Goal: Information Seeking & Learning: Learn about a topic

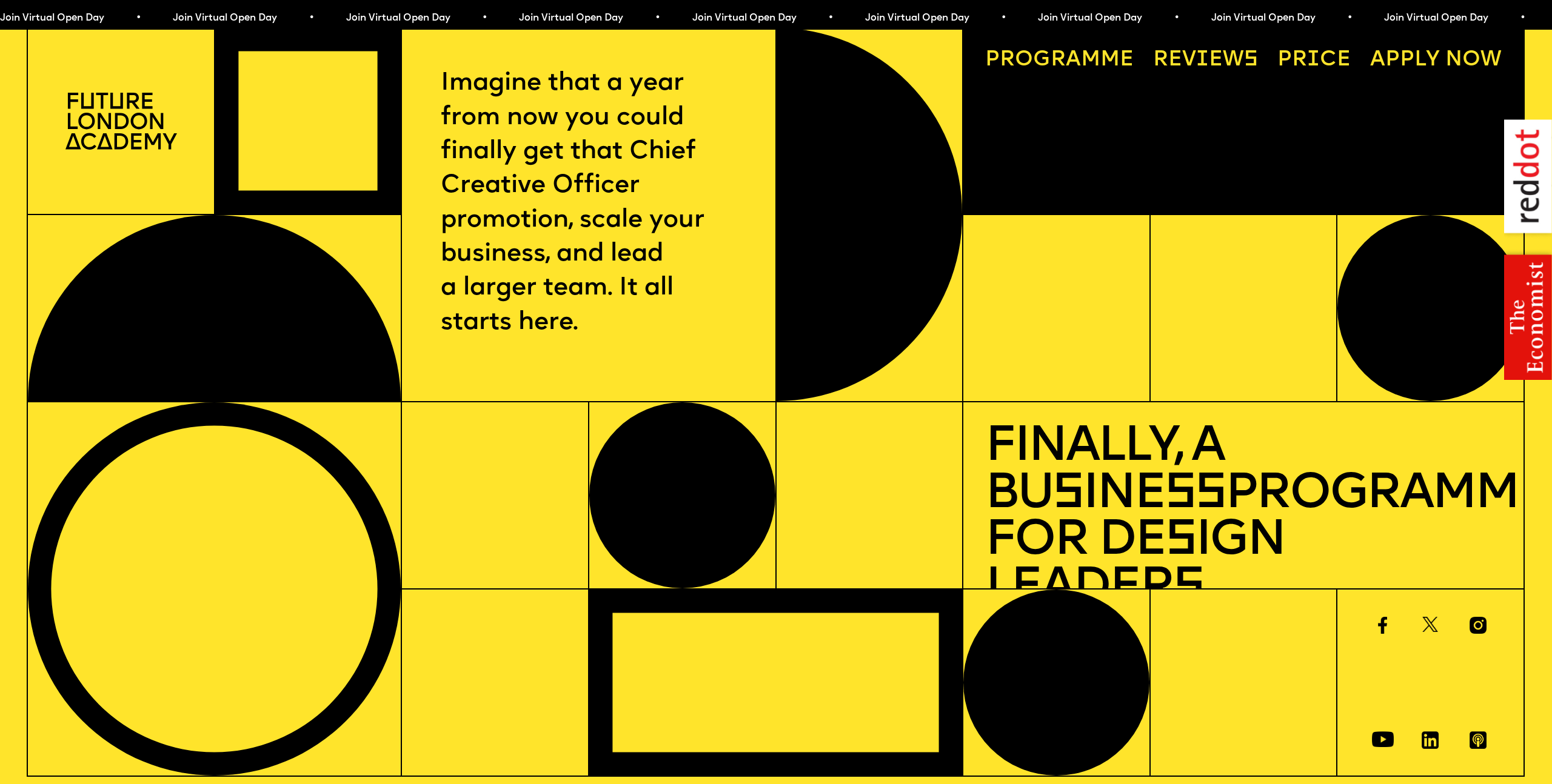
click at [1070, 53] on span "a" at bounding box center [1073, 60] width 15 height 21
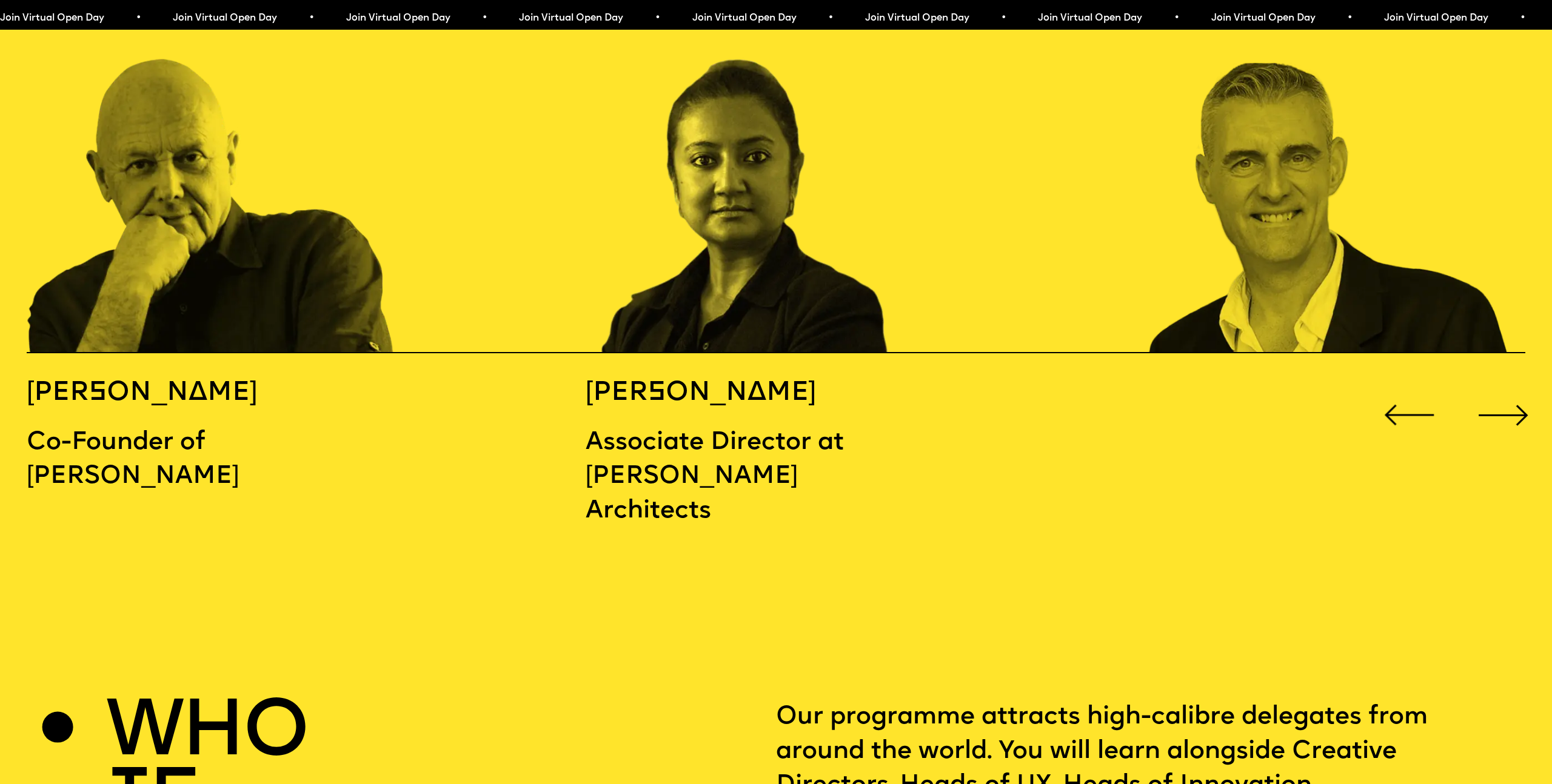
scroll to position [2514, 0]
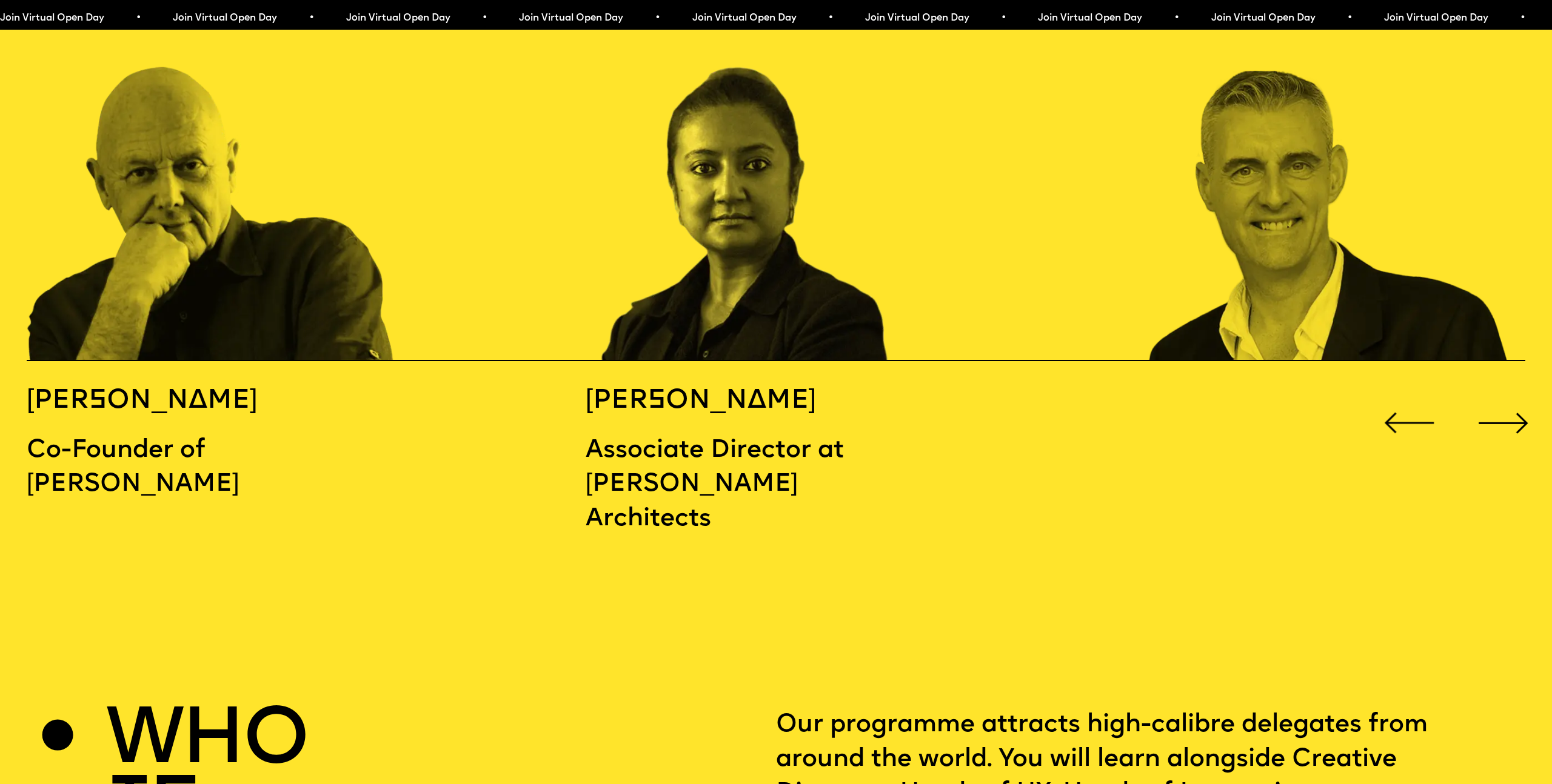
click at [1513, 392] on div "Next slide" at bounding box center [1503, 423] width 62 height 62
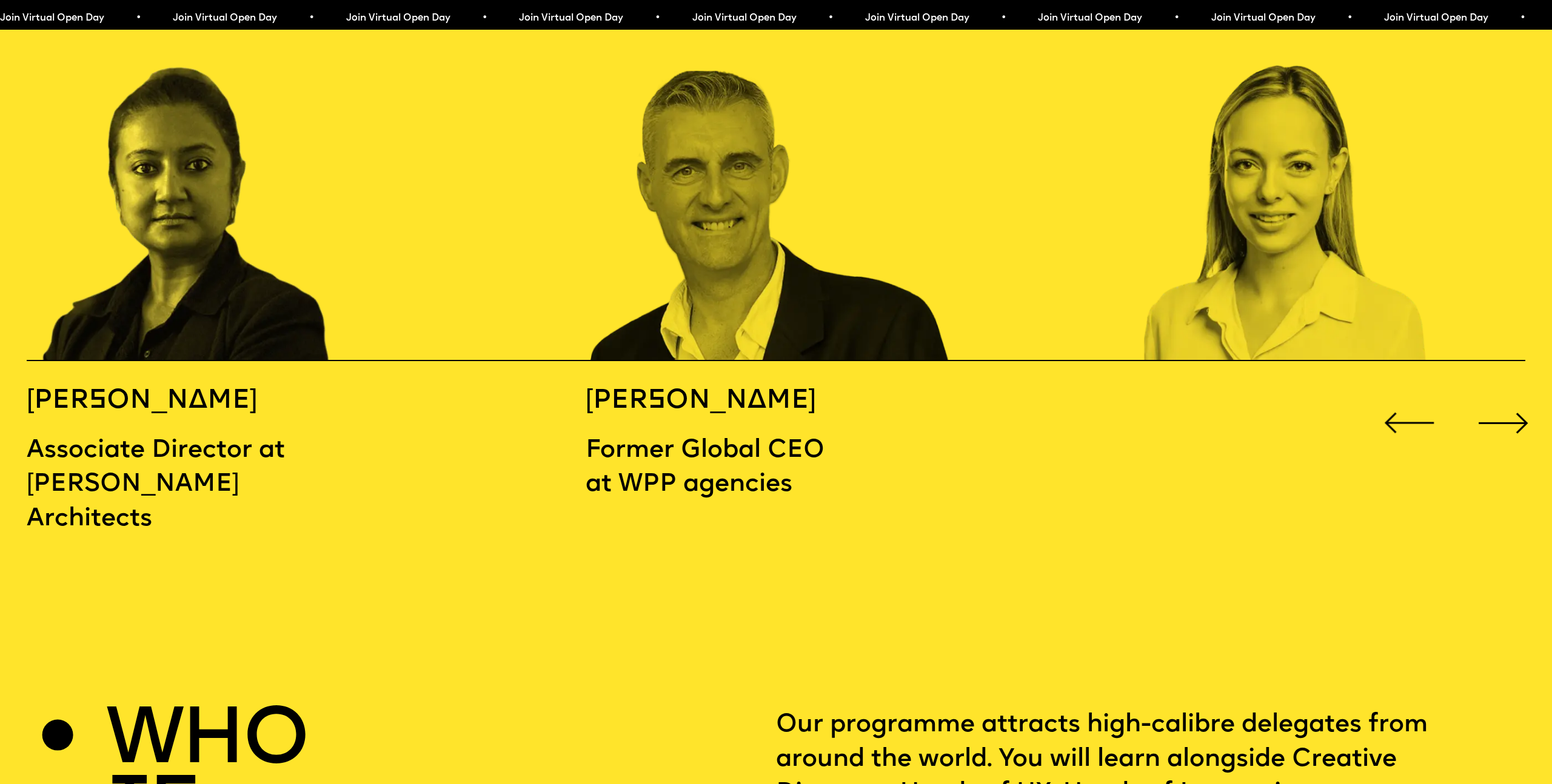
click at [1513, 392] on div "Next slide" at bounding box center [1503, 423] width 62 height 62
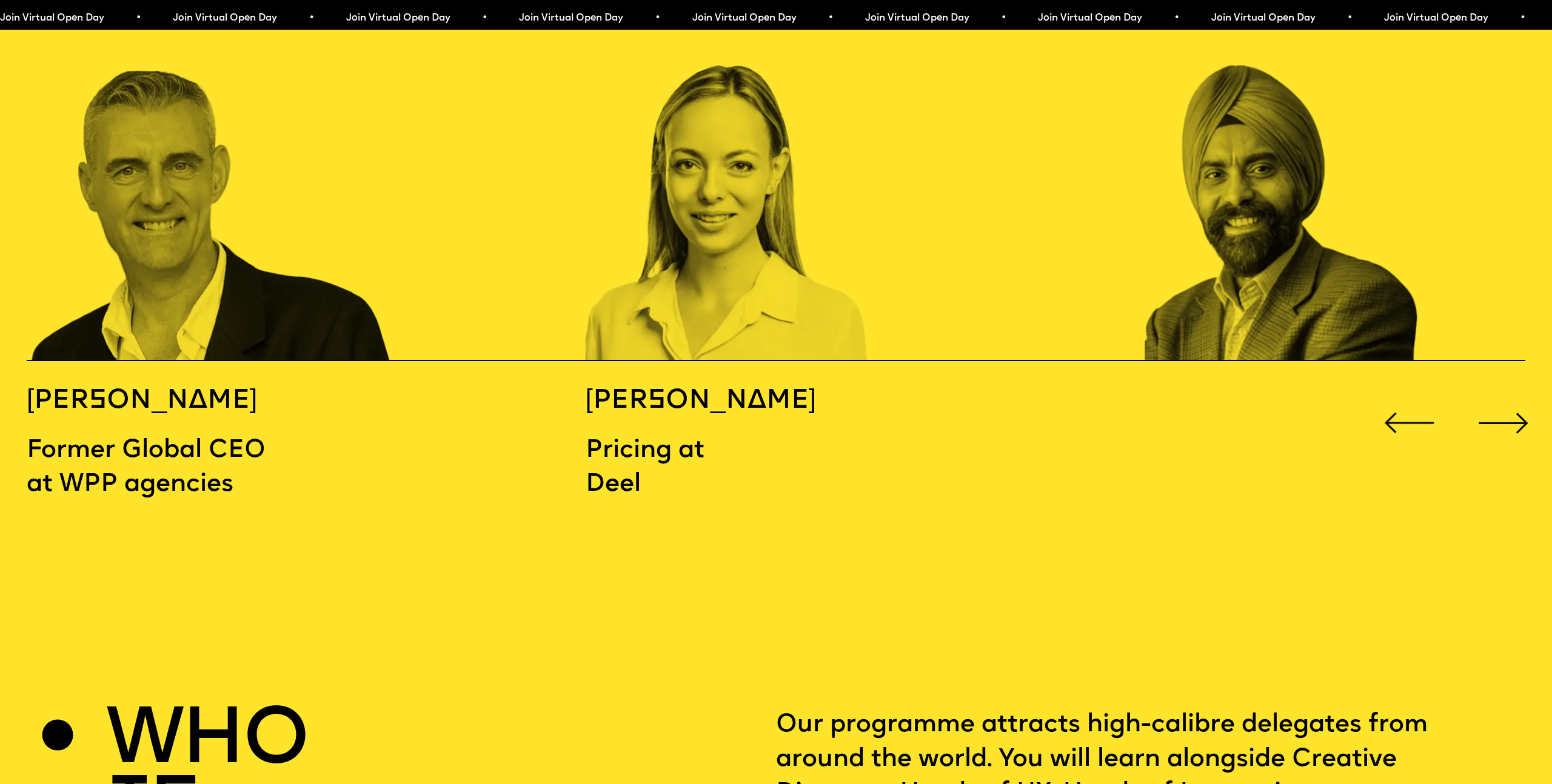
click at [1513, 392] on div "Next slide" at bounding box center [1503, 423] width 62 height 62
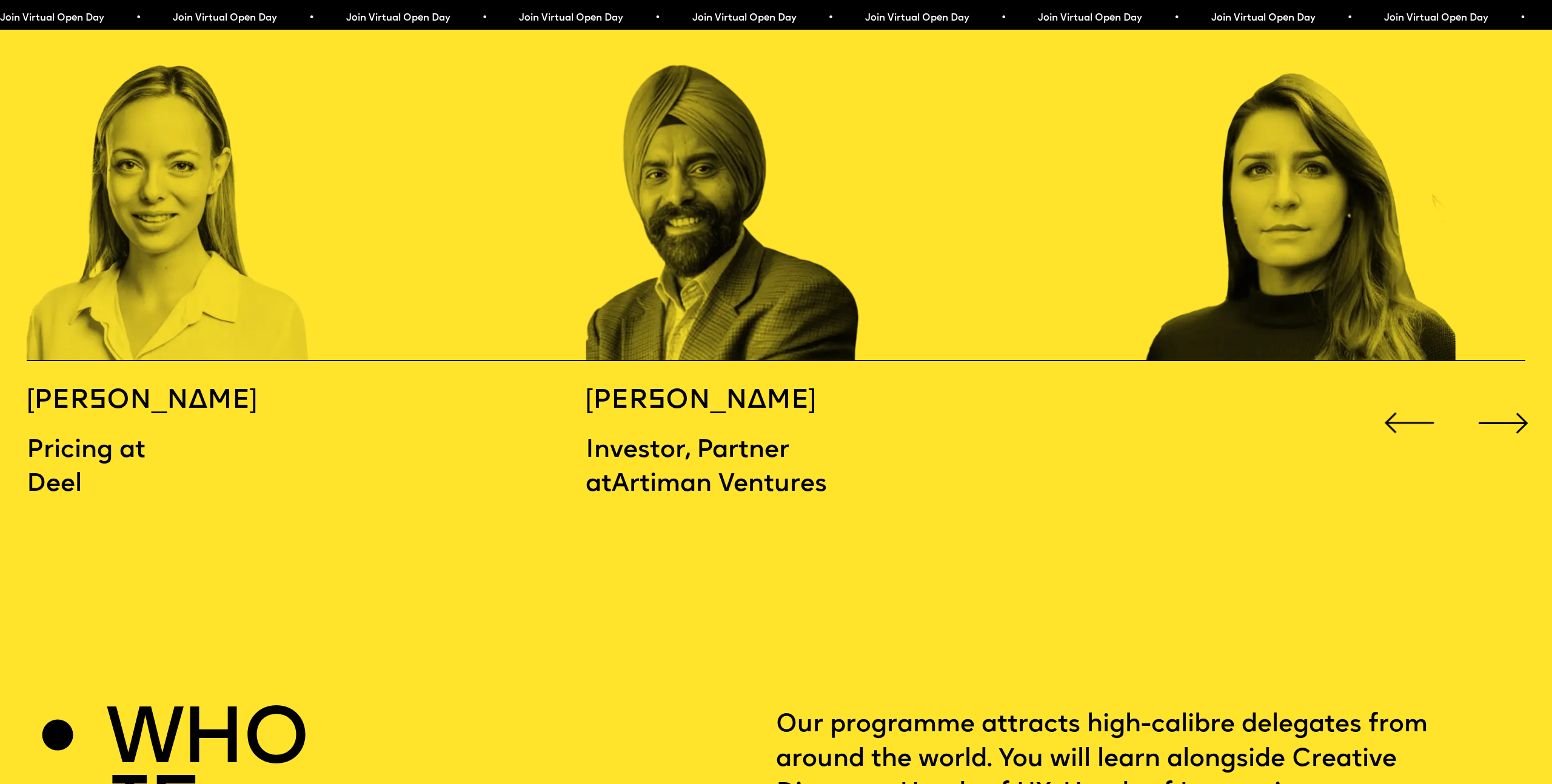
click at [1513, 392] on div "Next slide" at bounding box center [1503, 423] width 62 height 62
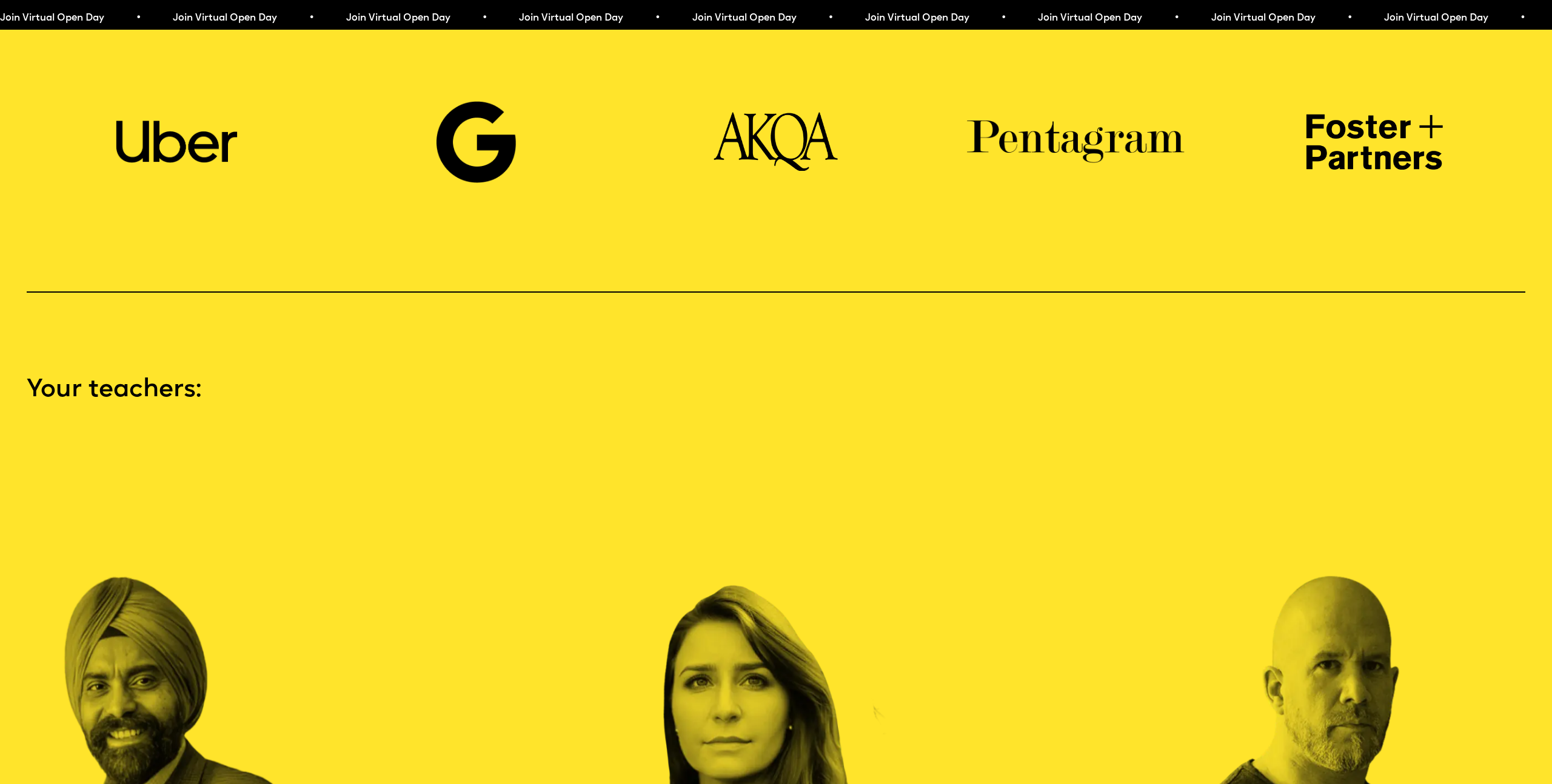
scroll to position [2338, 0]
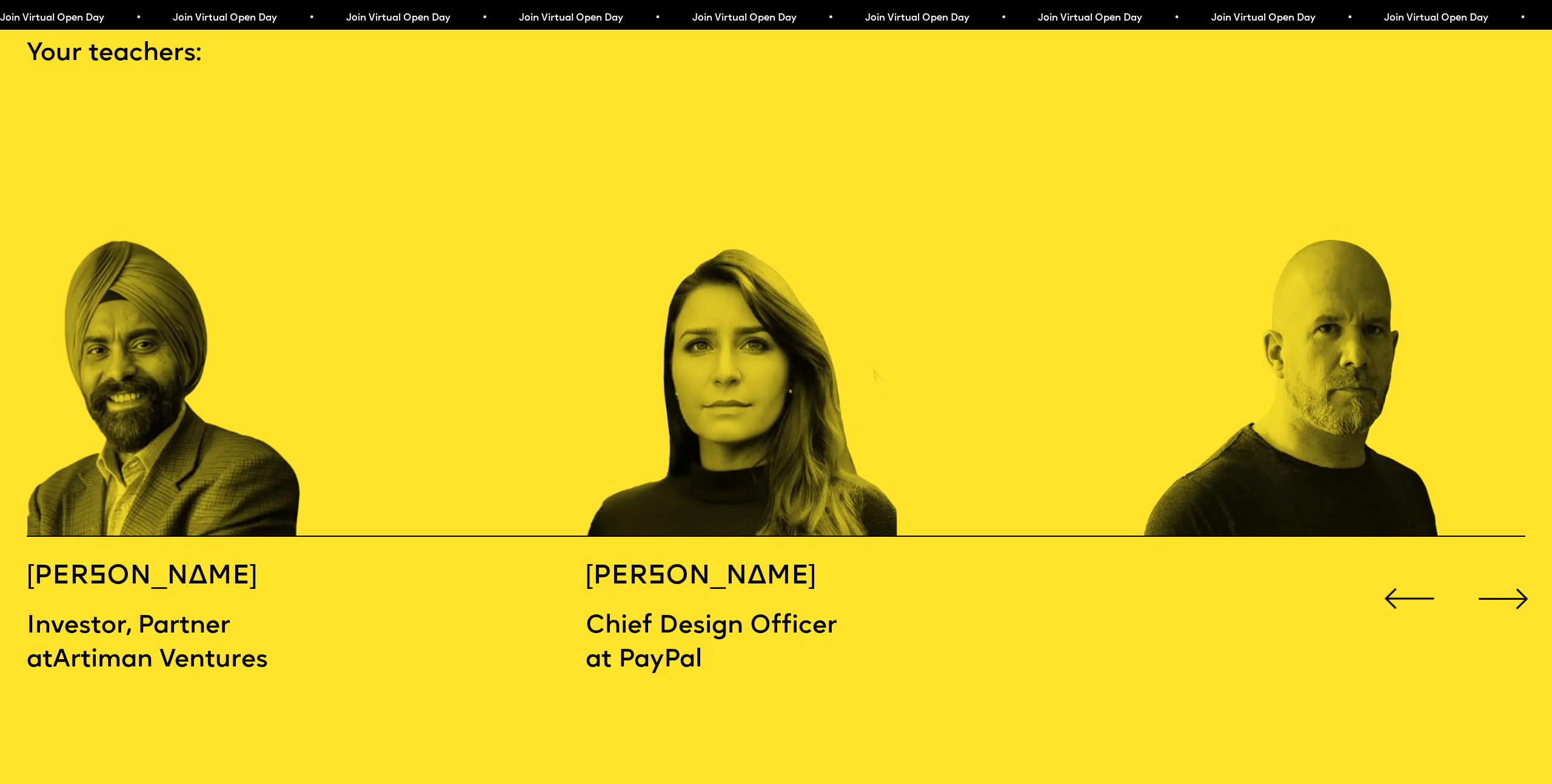
click at [1510, 568] on div "Next slide" at bounding box center [1503, 598] width 62 height 62
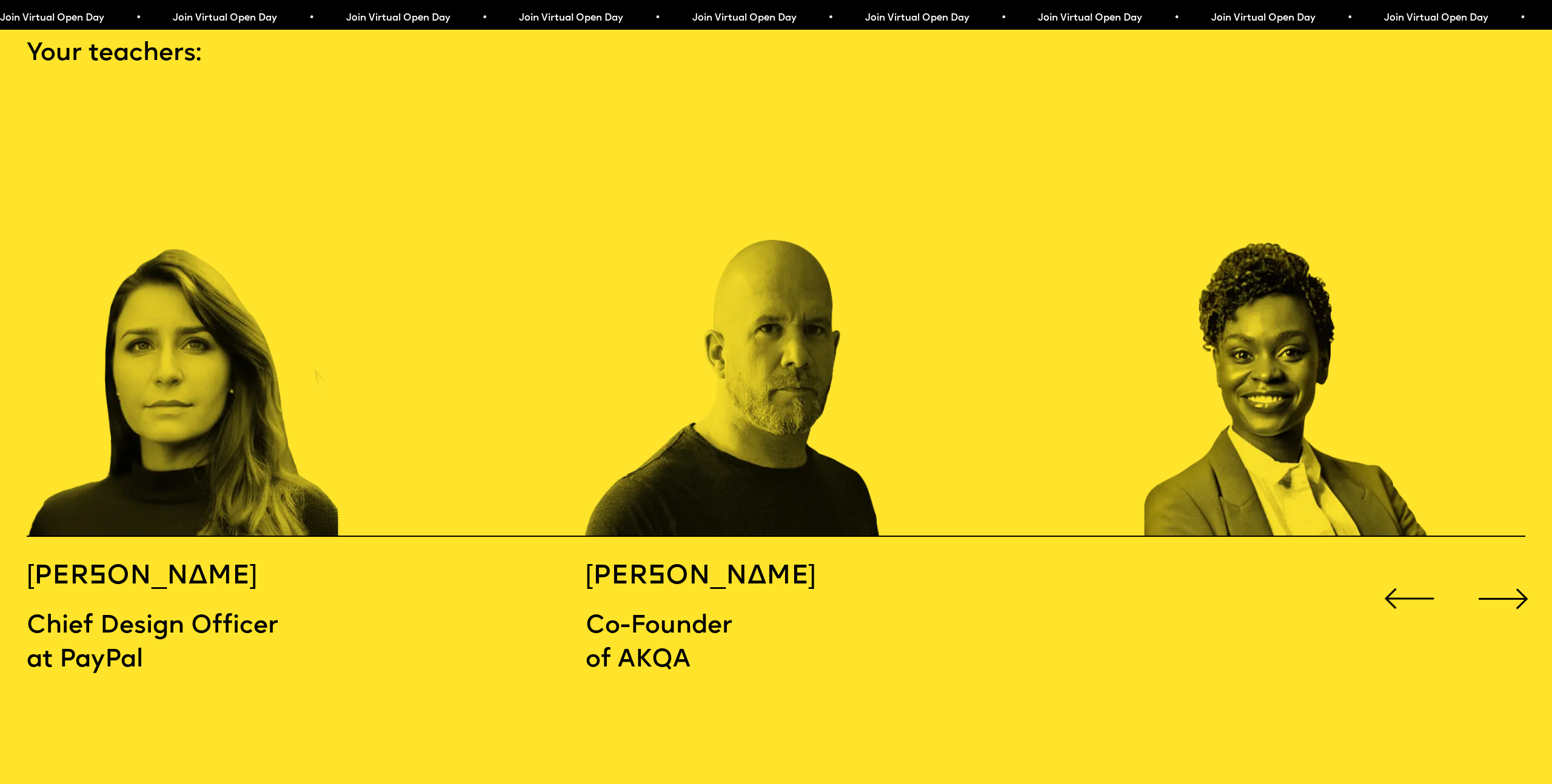
click at [1510, 568] on div "Next slide" at bounding box center [1503, 598] width 62 height 62
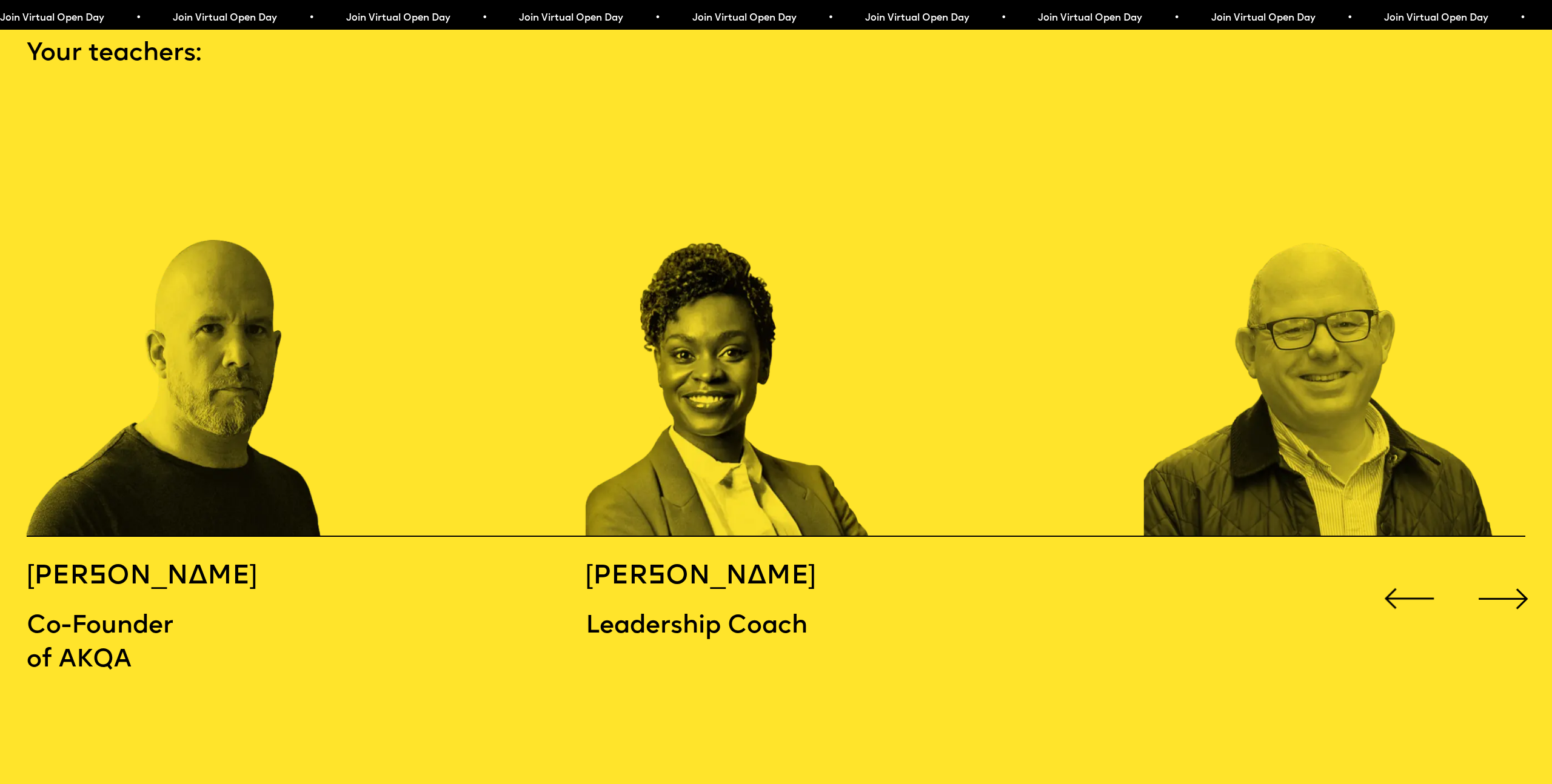
click at [1510, 568] on div "Next slide" at bounding box center [1503, 598] width 62 height 62
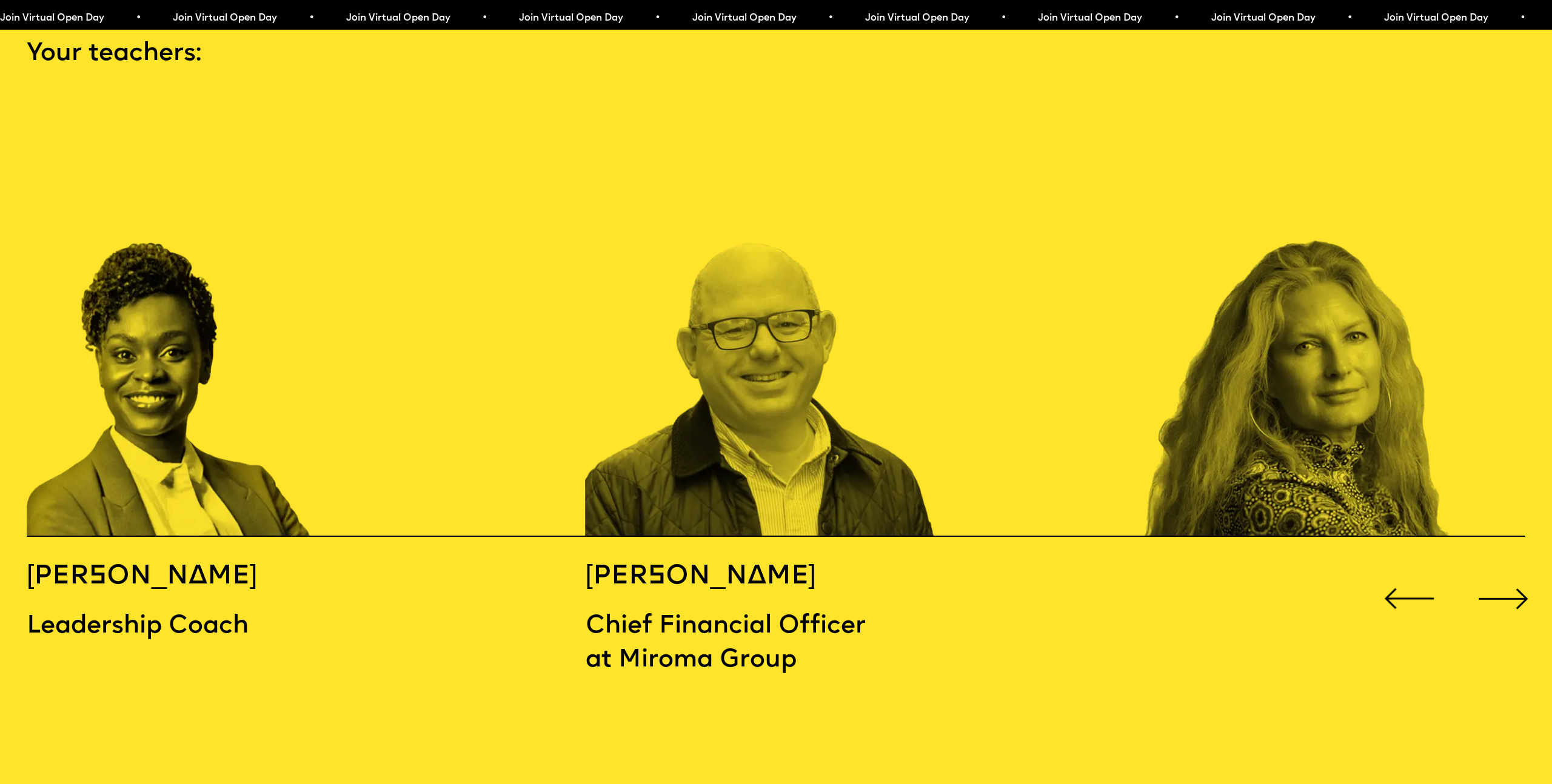
click at [1510, 568] on div "Next slide" at bounding box center [1503, 598] width 62 height 62
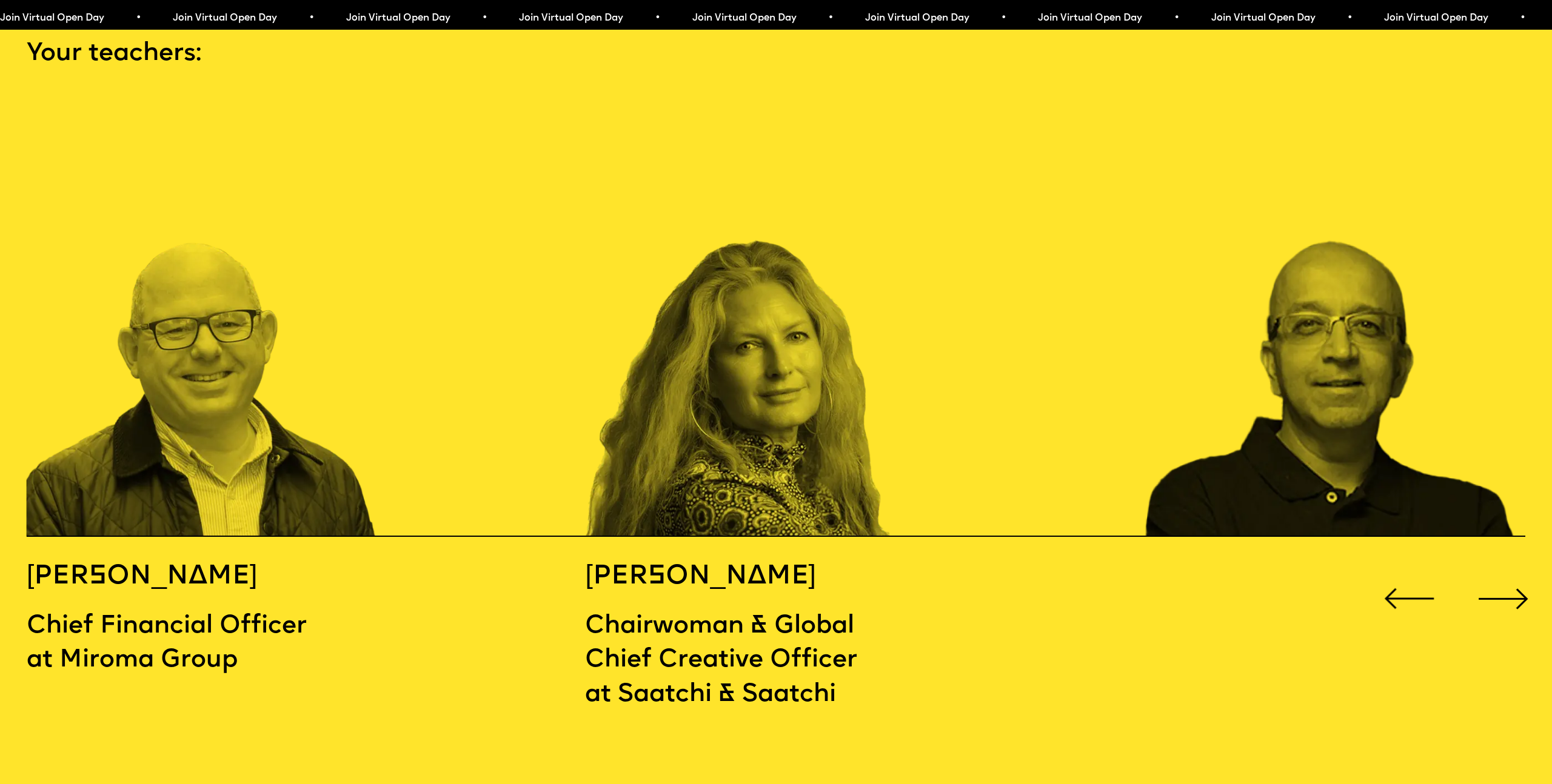
click at [1510, 568] on div "Next slide" at bounding box center [1503, 598] width 62 height 62
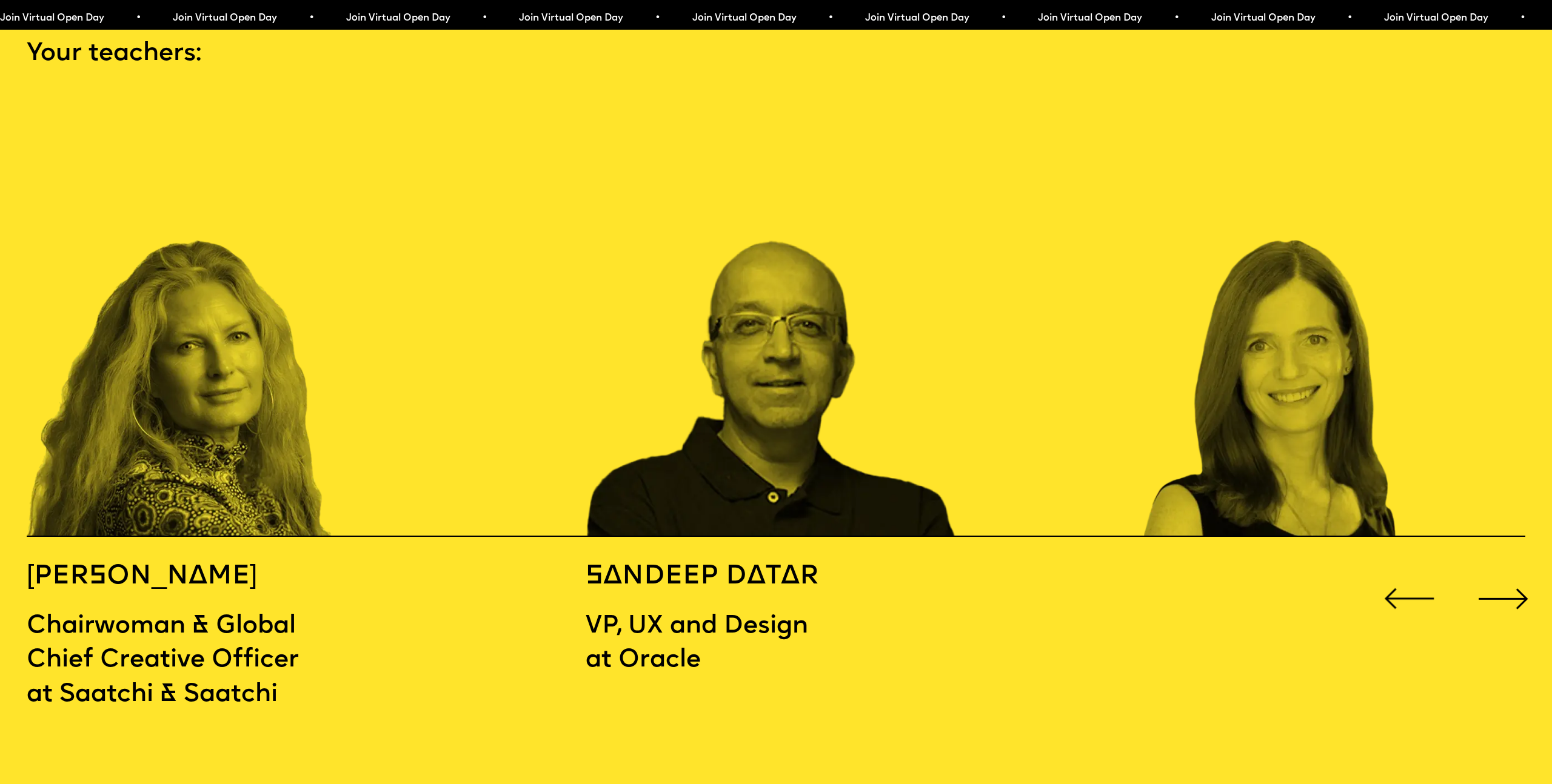
click at [1510, 568] on div "Next slide" at bounding box center [1503, 598] width 62 height 62
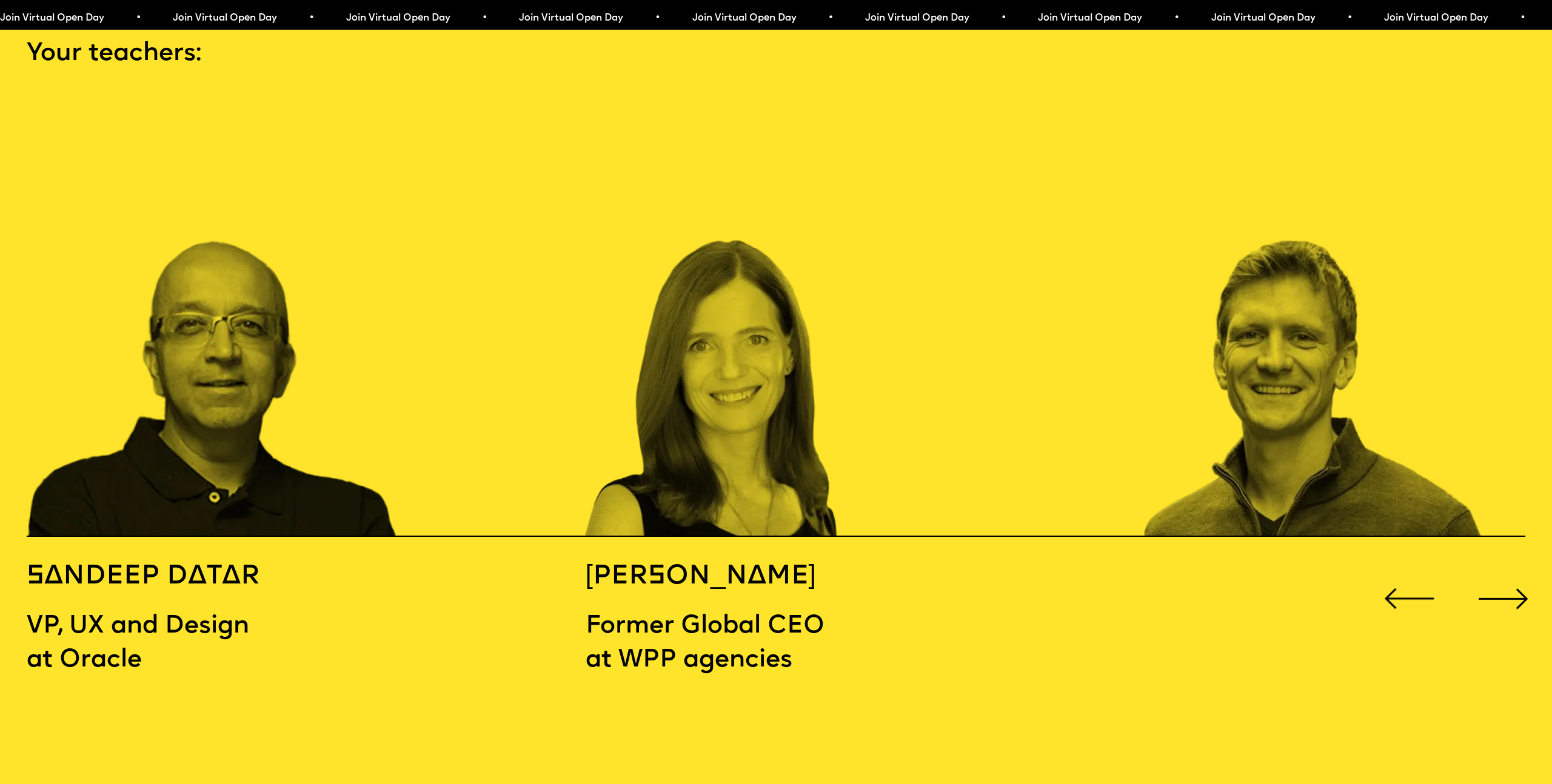
click at [1510, 568] on div "Next slide" at bounding box center [1503, 598] width 62 height 62
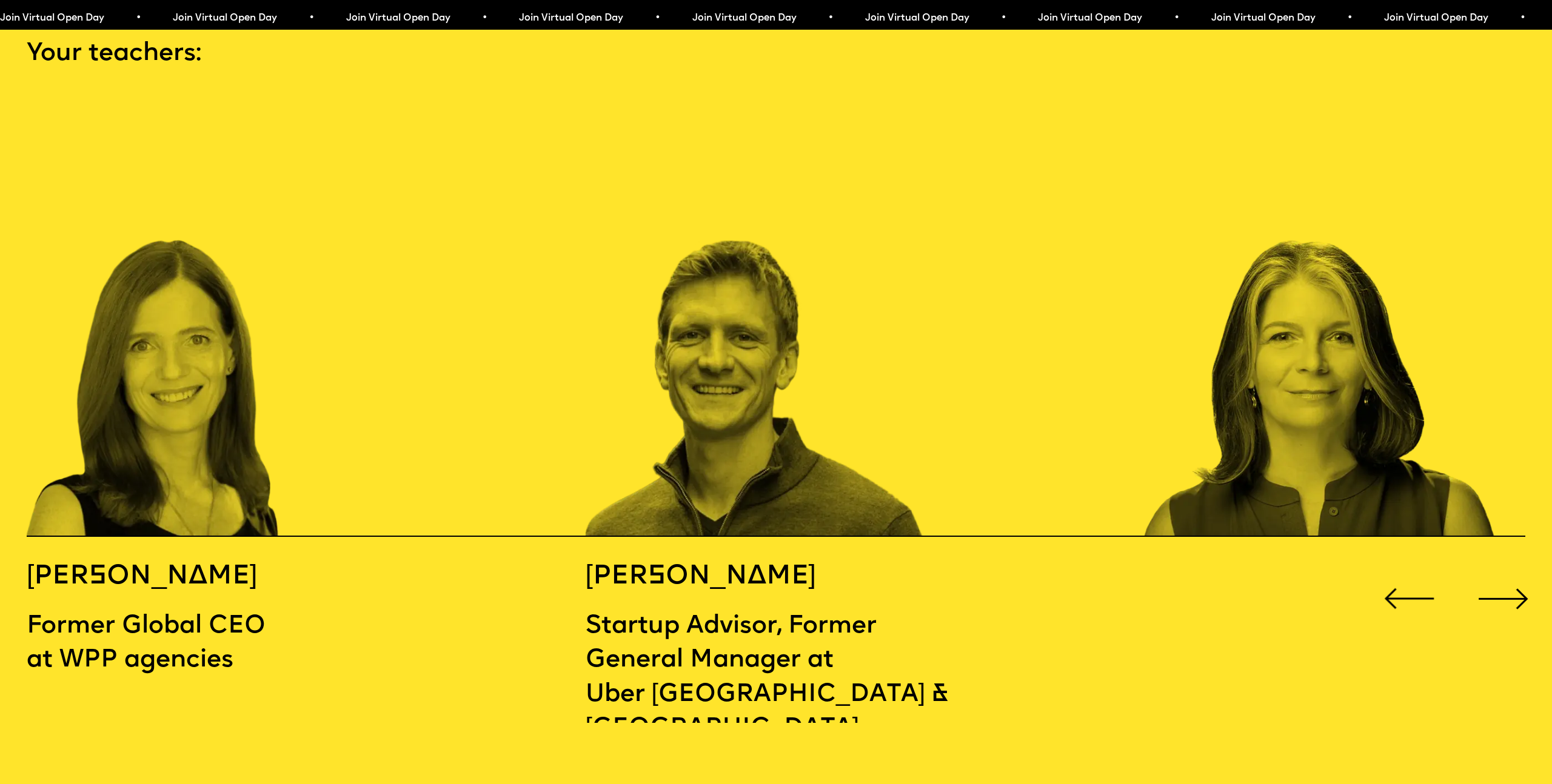
click at [1510, 568] on div "Next slide" at bounding box center [1503, 598] width 62 height 62
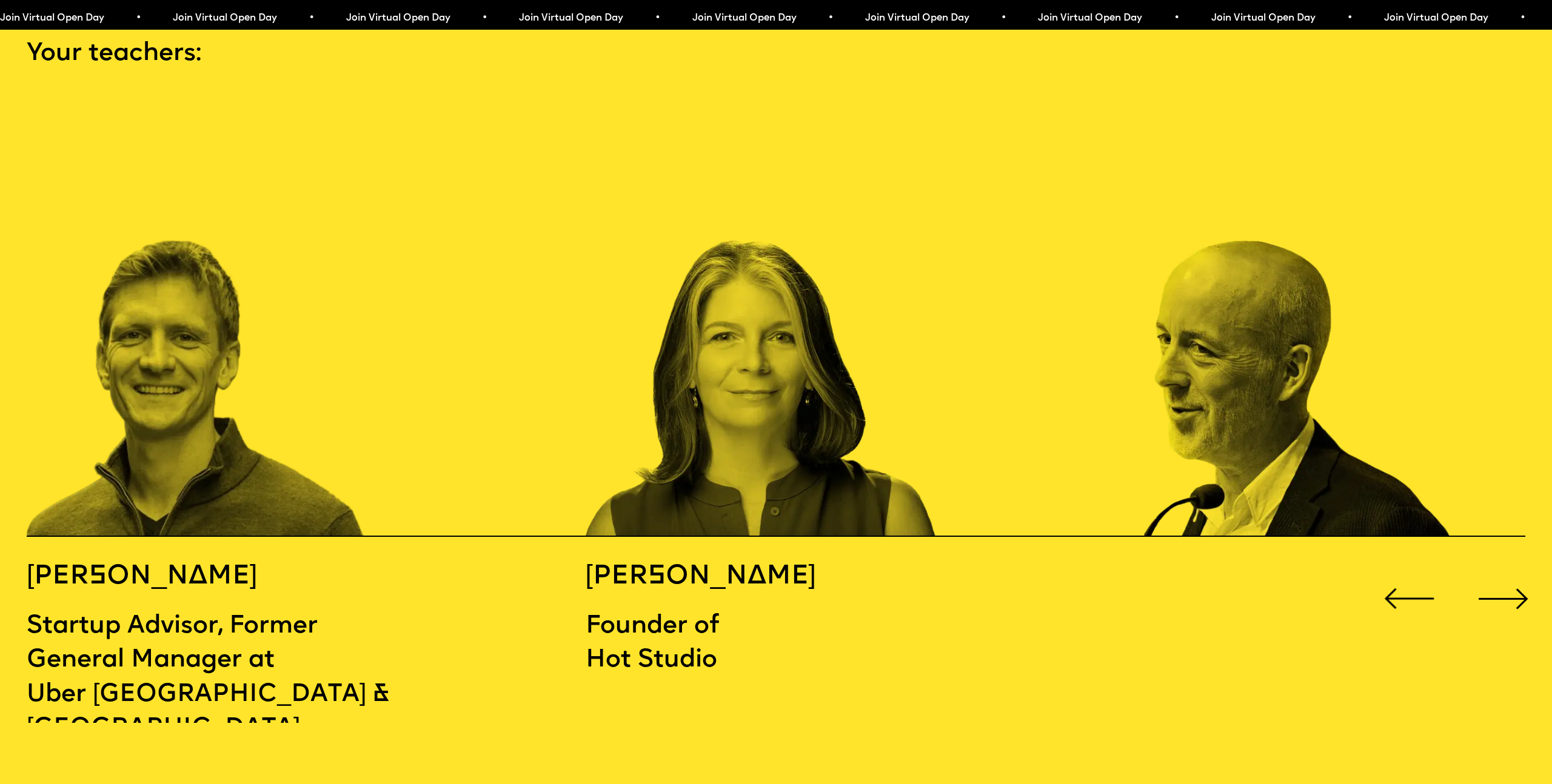
click at [1510, 568] on div "Next slide" at bounding box center [1503, 598] width 62 height 62
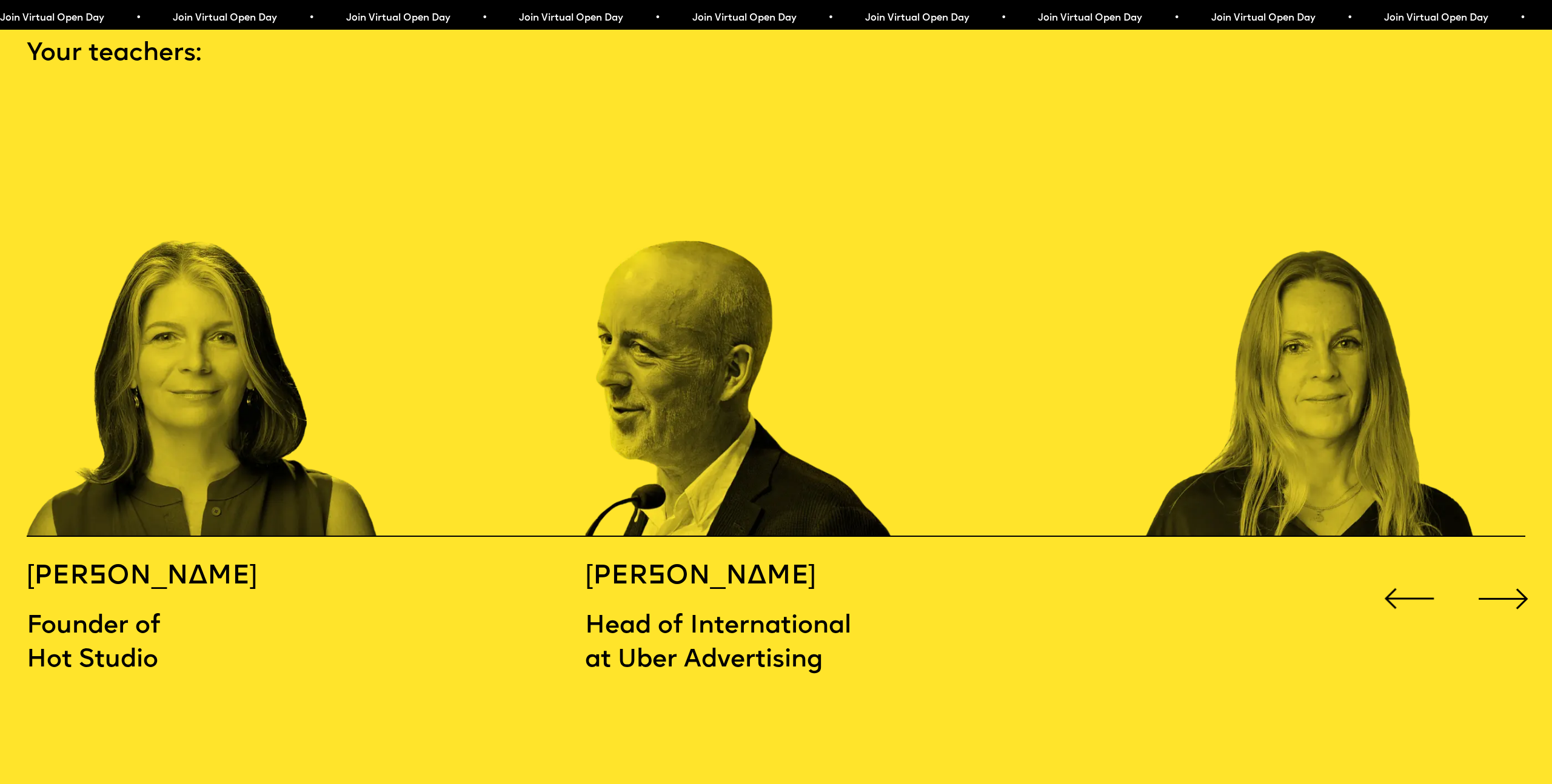
click at [1509, 568] on div "Next slide" at bounding box center [1503, 598] width 62 height 62
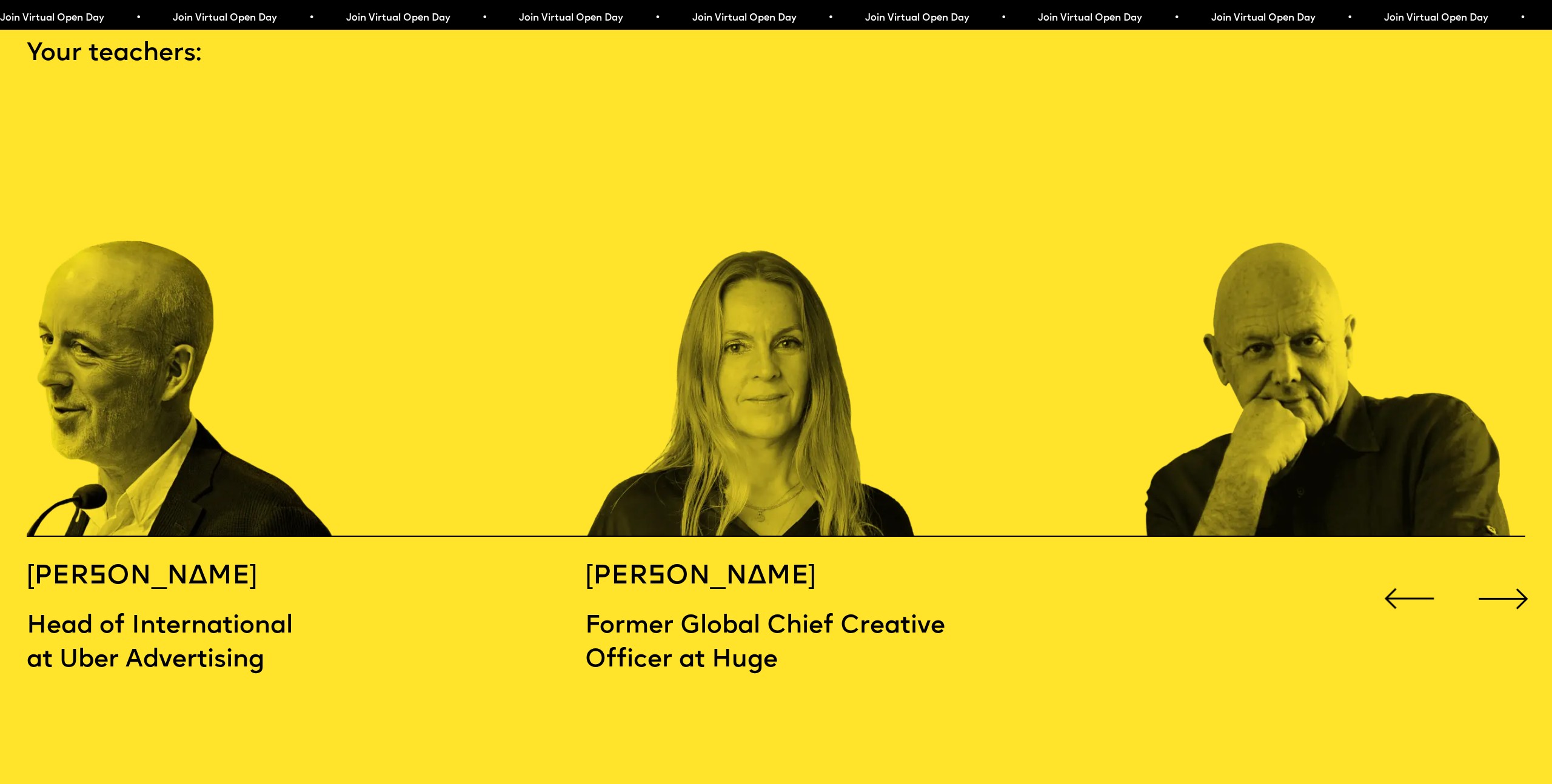
click at [1509, 568] on div "Next slide" at bounding box center [1503, 598] width 62 height 62
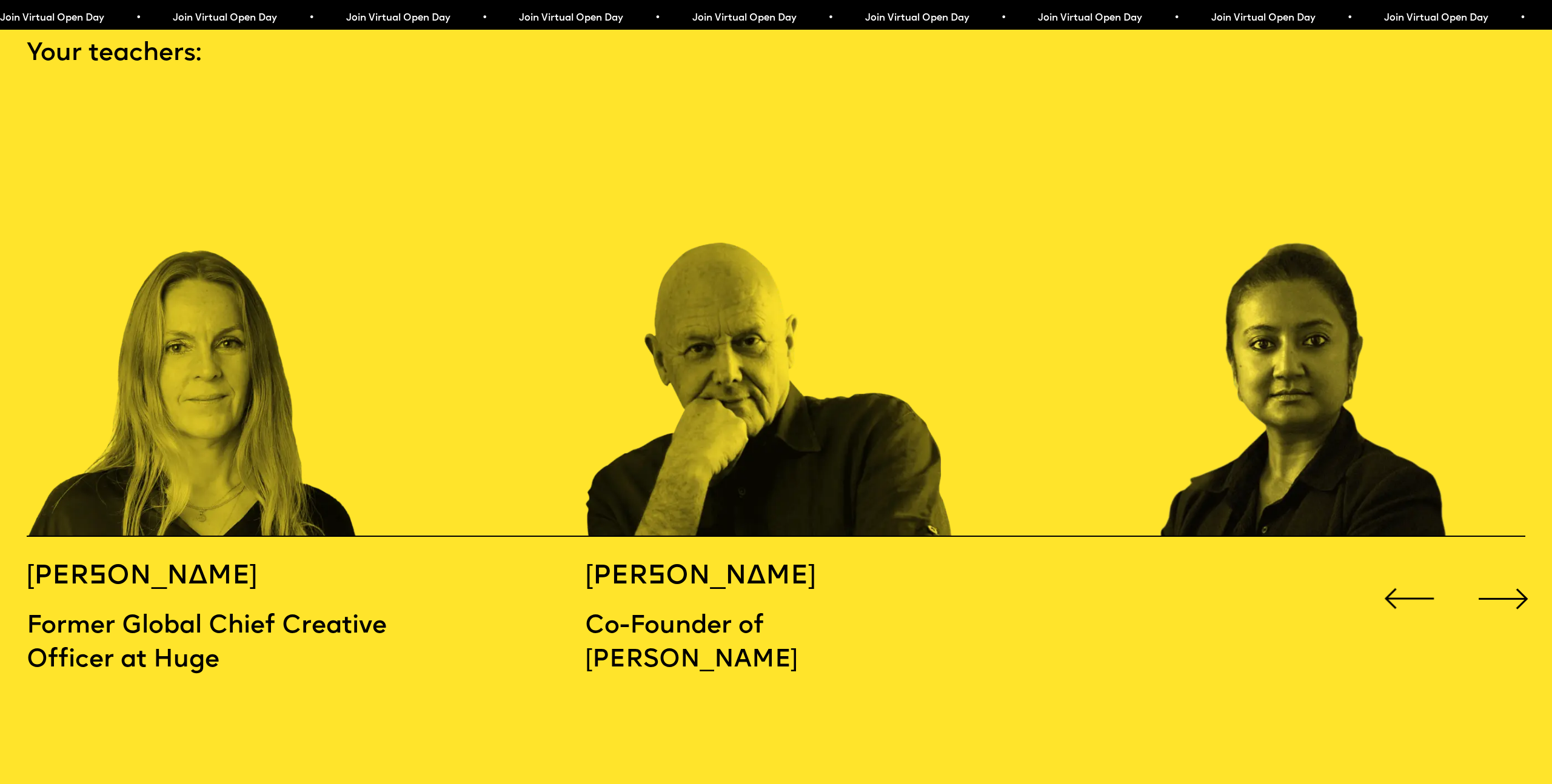
click at [1510, 568] on div "Next slide" at bounding box center [1503, 598] width 62 height 62
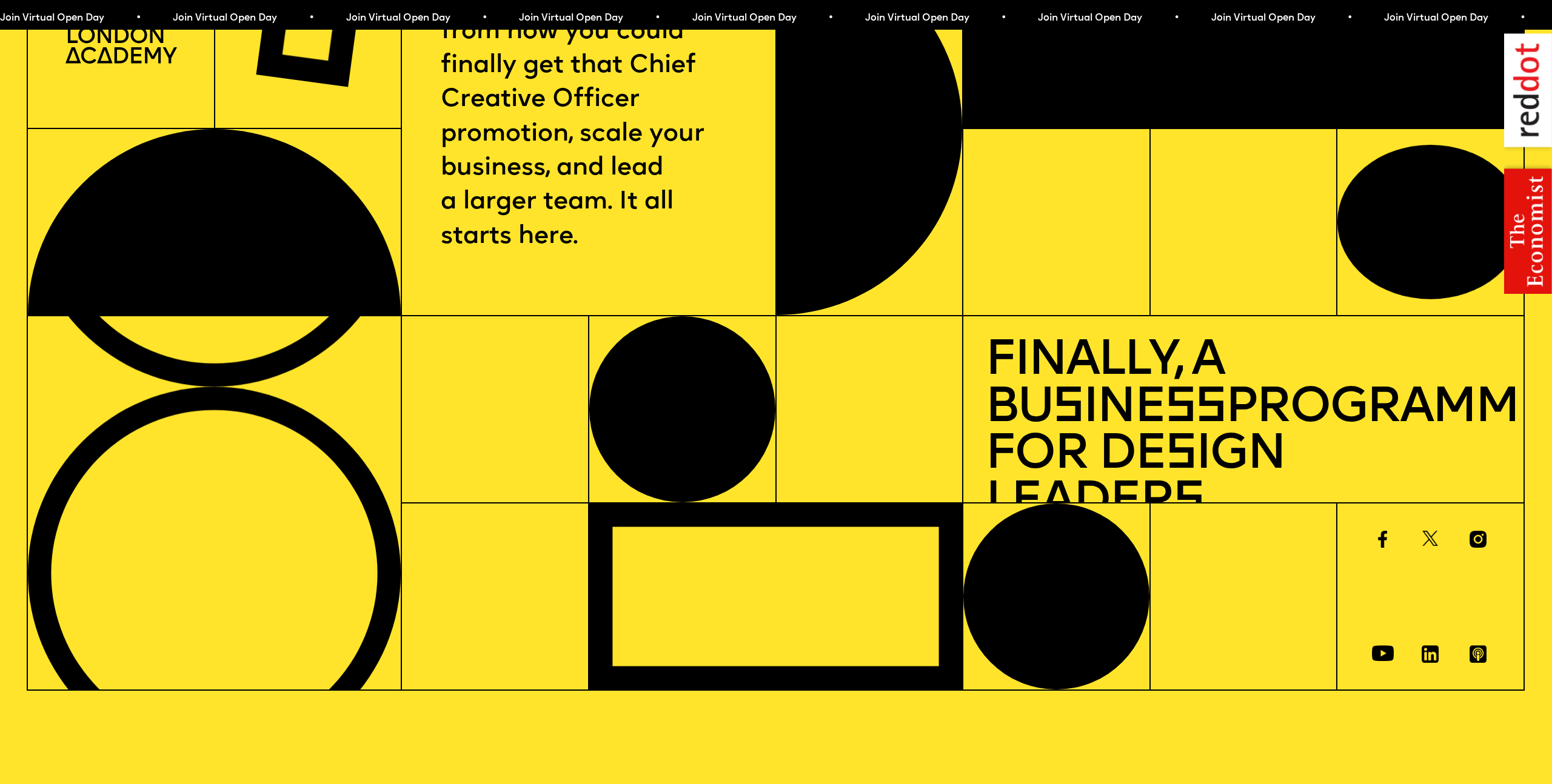
scroll to position [0, 0]
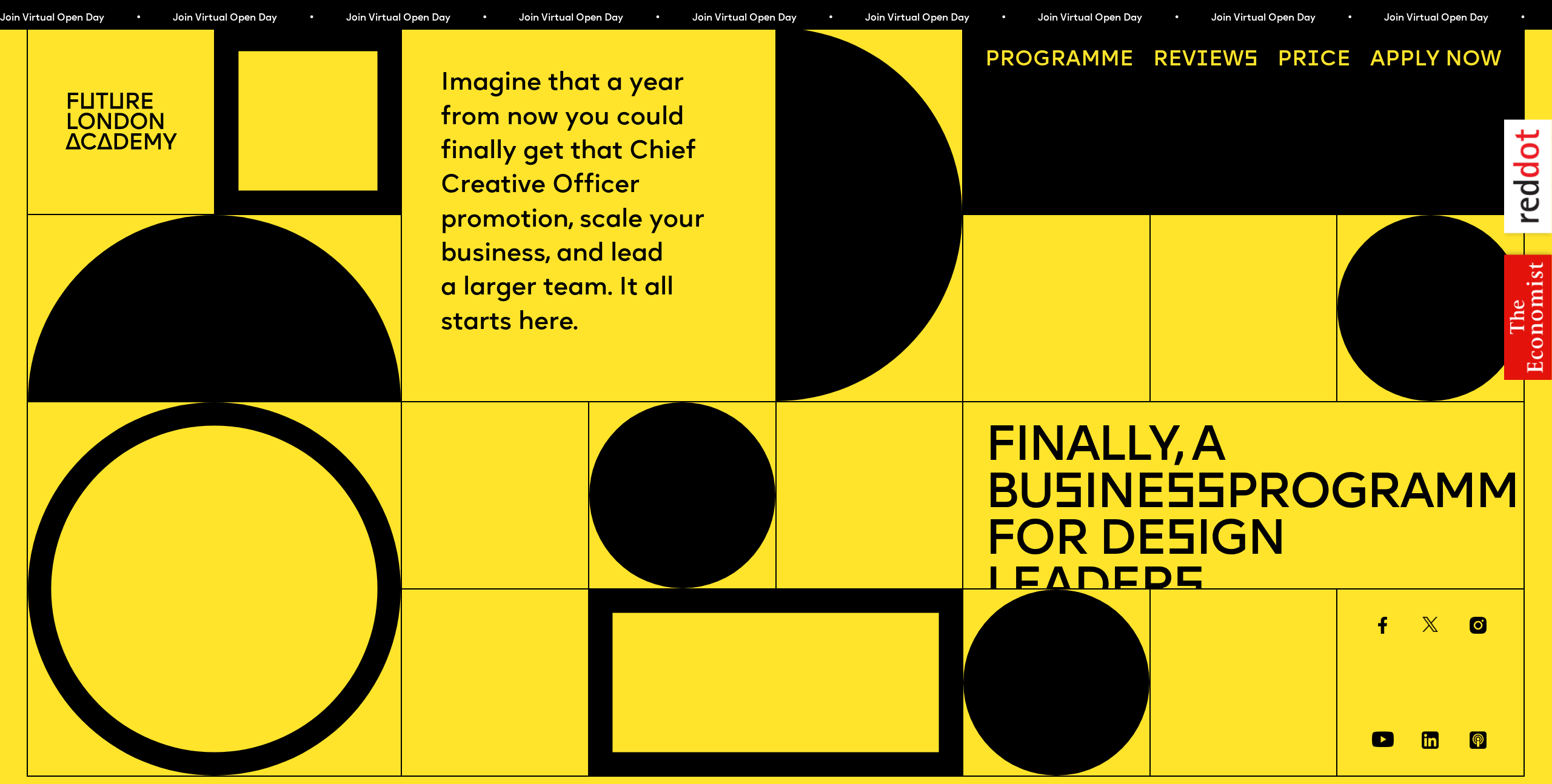
click at [1310, 61] on link "Price" at bounding box center [1314, 60] width 95 height 43
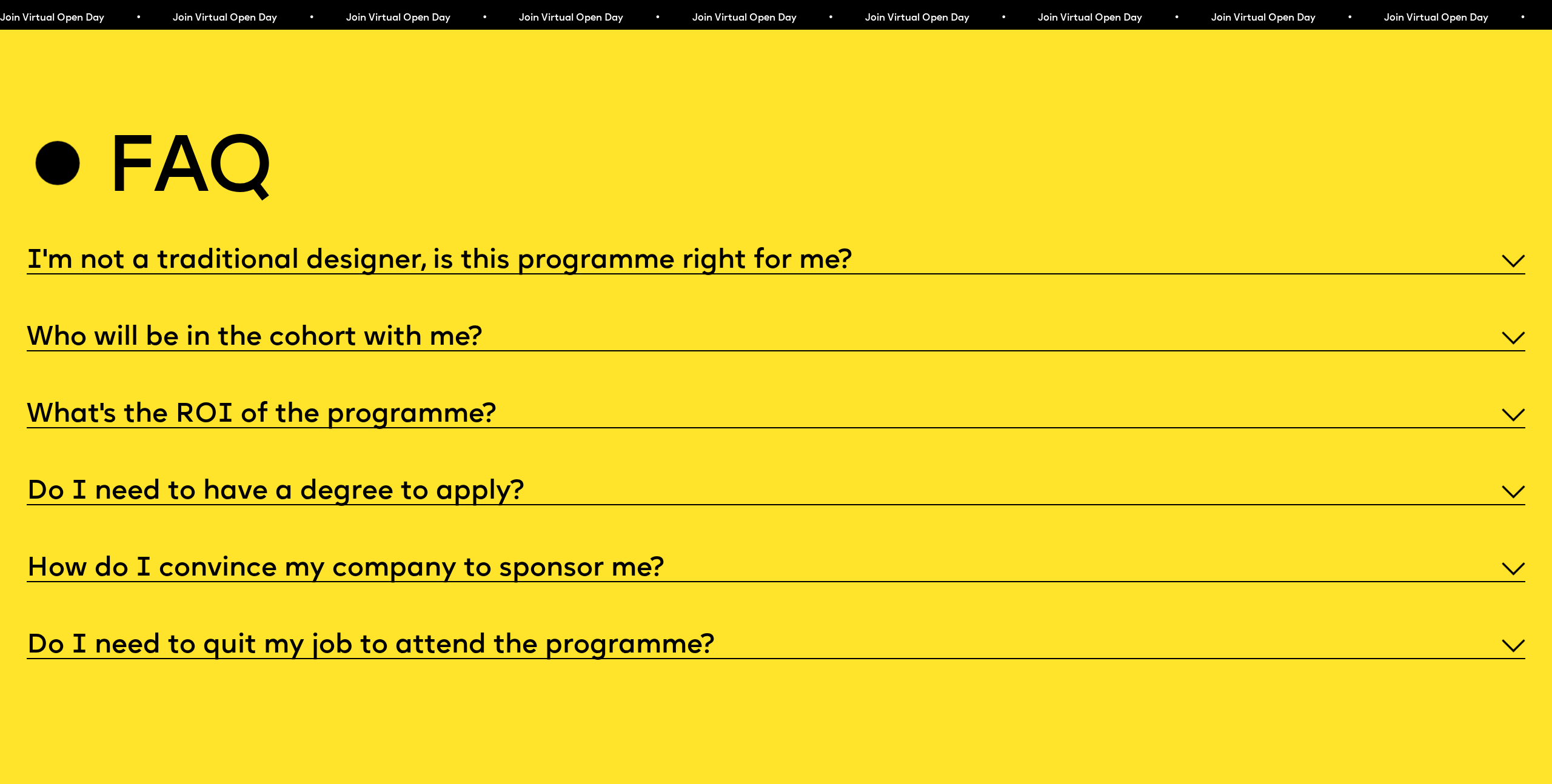
scroll to position [8012, 0]
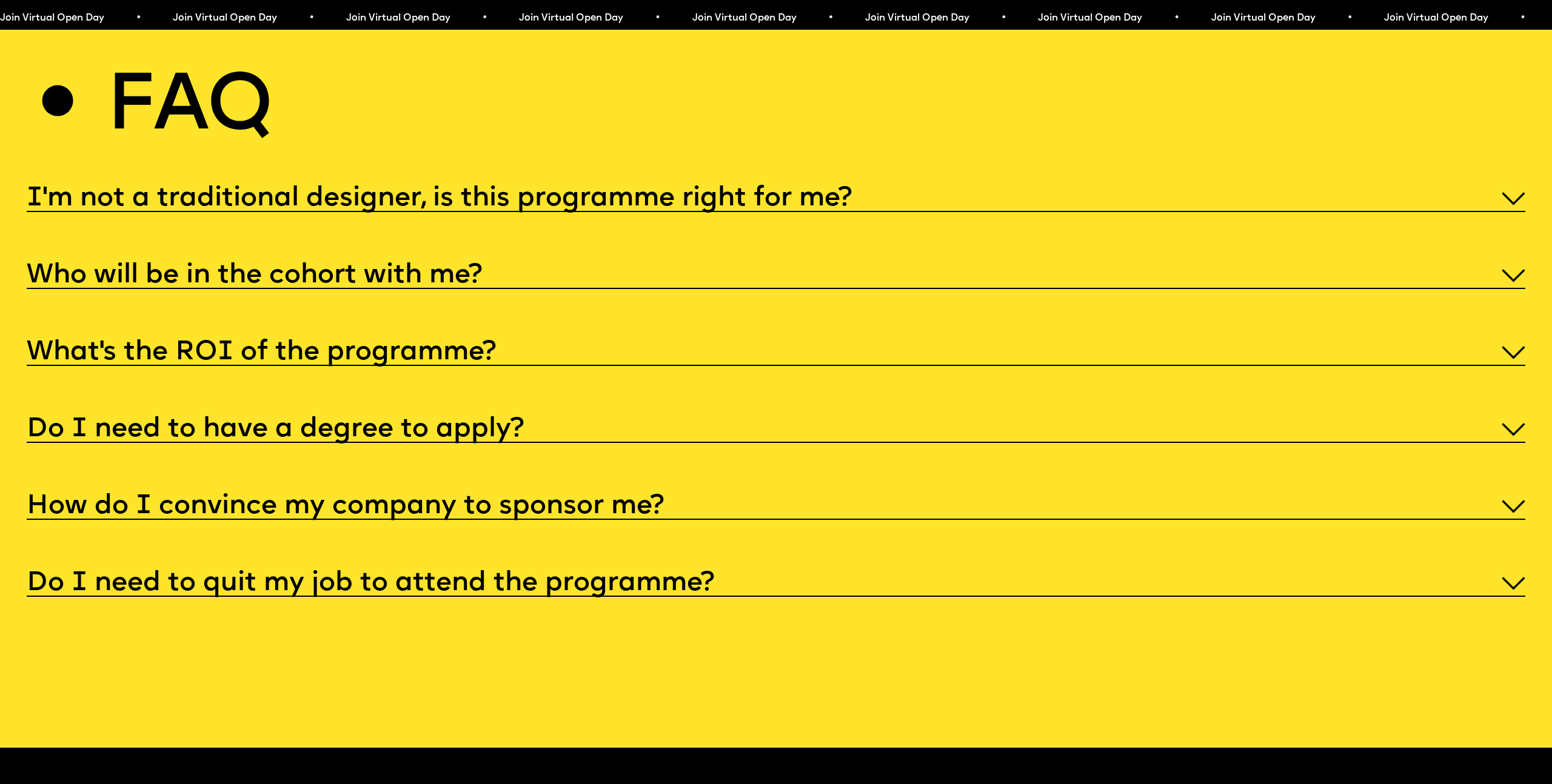
click at [838, 193] on h5 "I'm not a traditional designer, is this programme right for me?" at bounding box center [439, 198] width 825 height 12
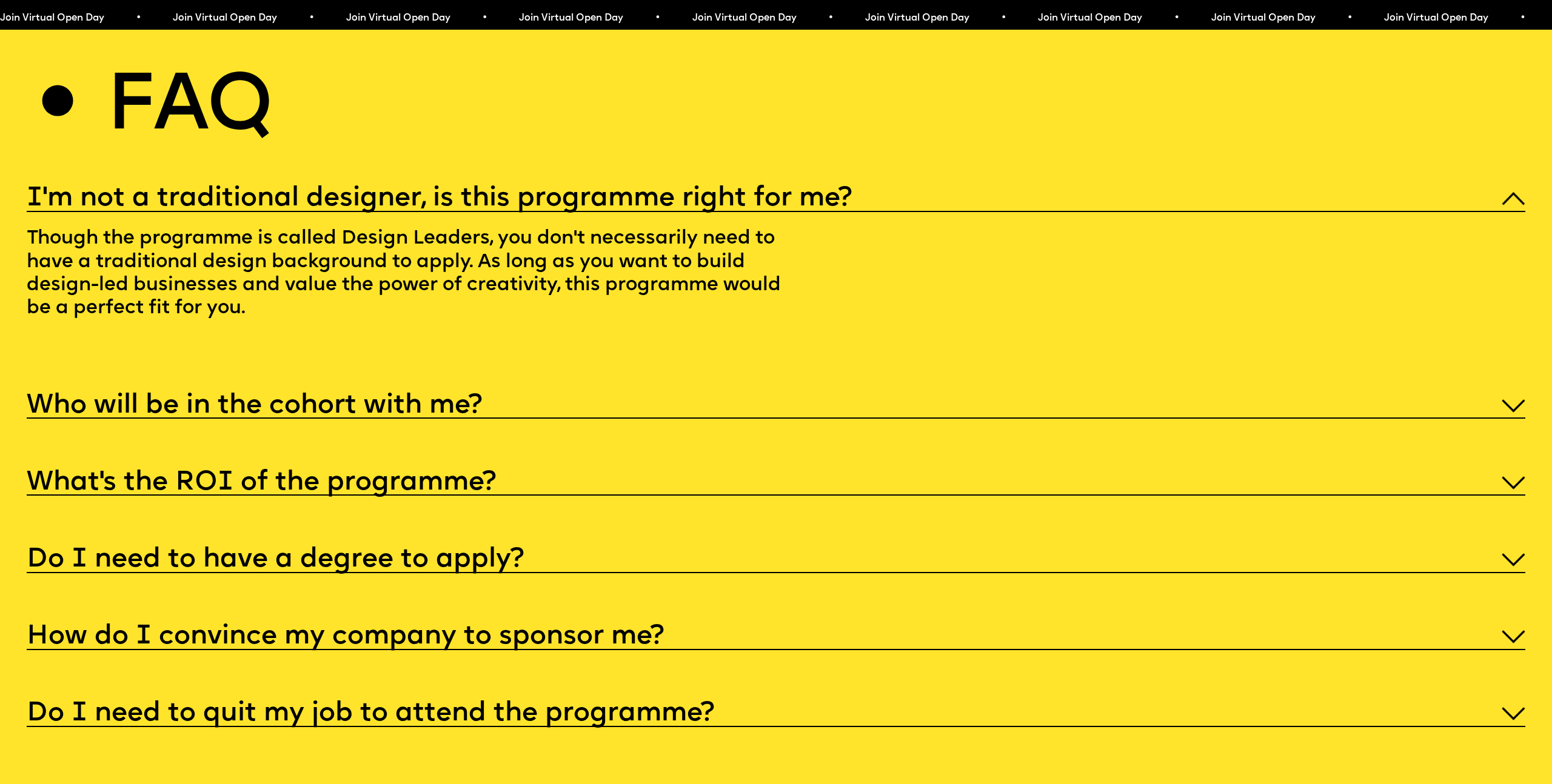
click at [841, 193] on h5 "I'm not a traditional designer, is this programme right for me?" at bounding box center [439, 198] width 825 height 12
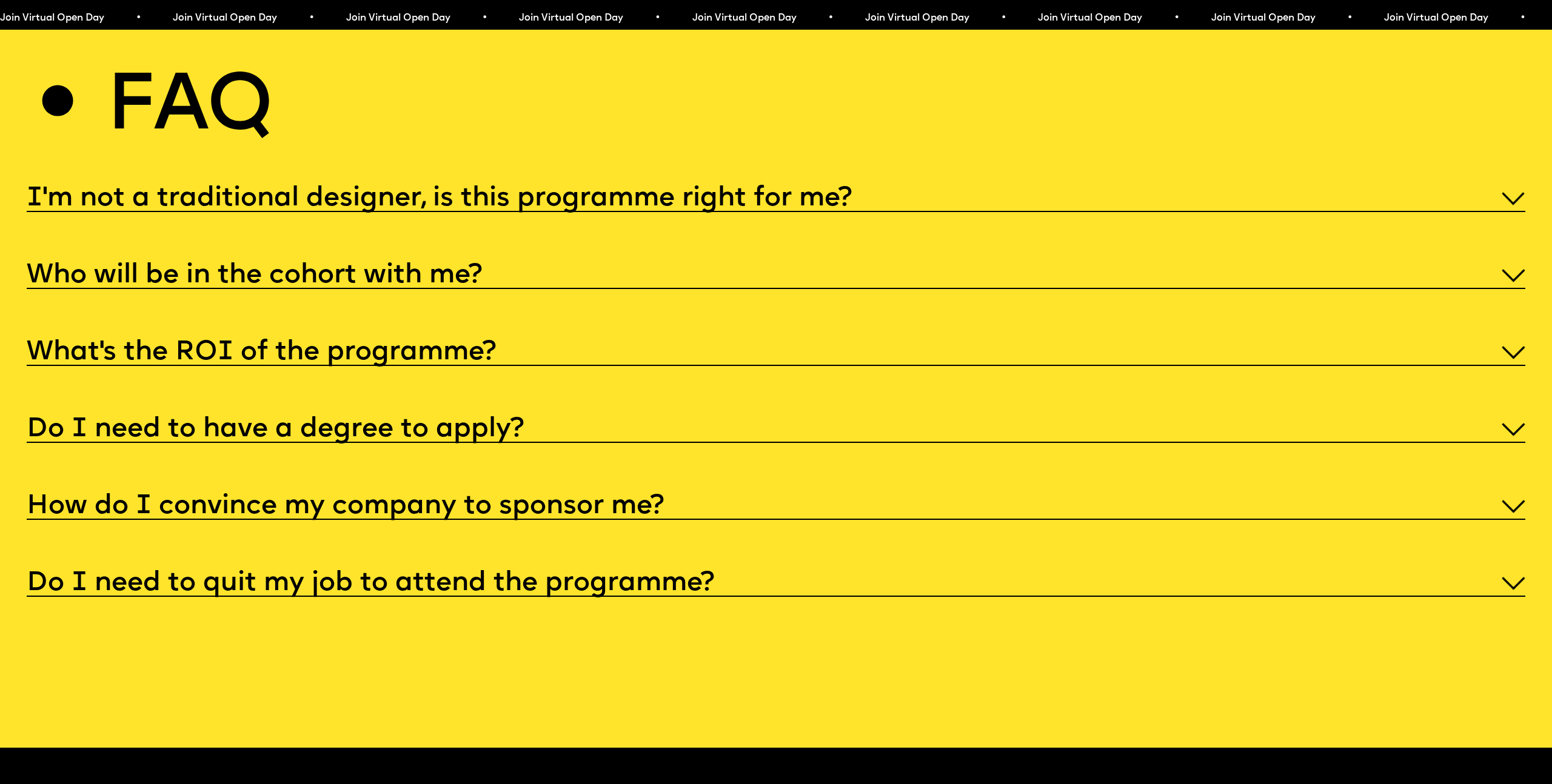
click at [641, 258] on div "Who will be in the cohort with me?" at bounding box center [776, 273] width 1498 height 31
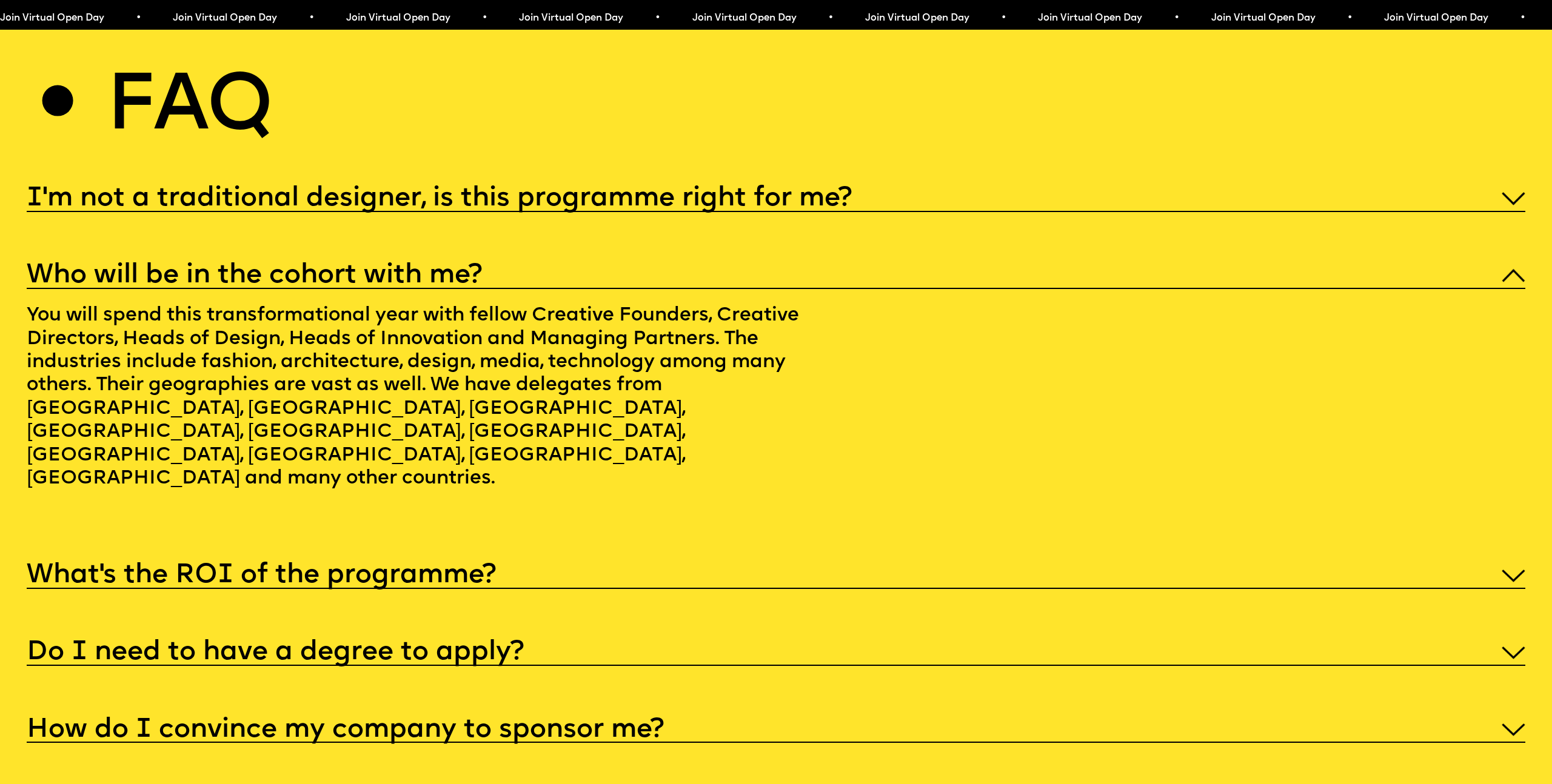
click at [640, 258] on div "Who will be in the cohort with me?" at bounding box center [776, 273] width 1498 height 31
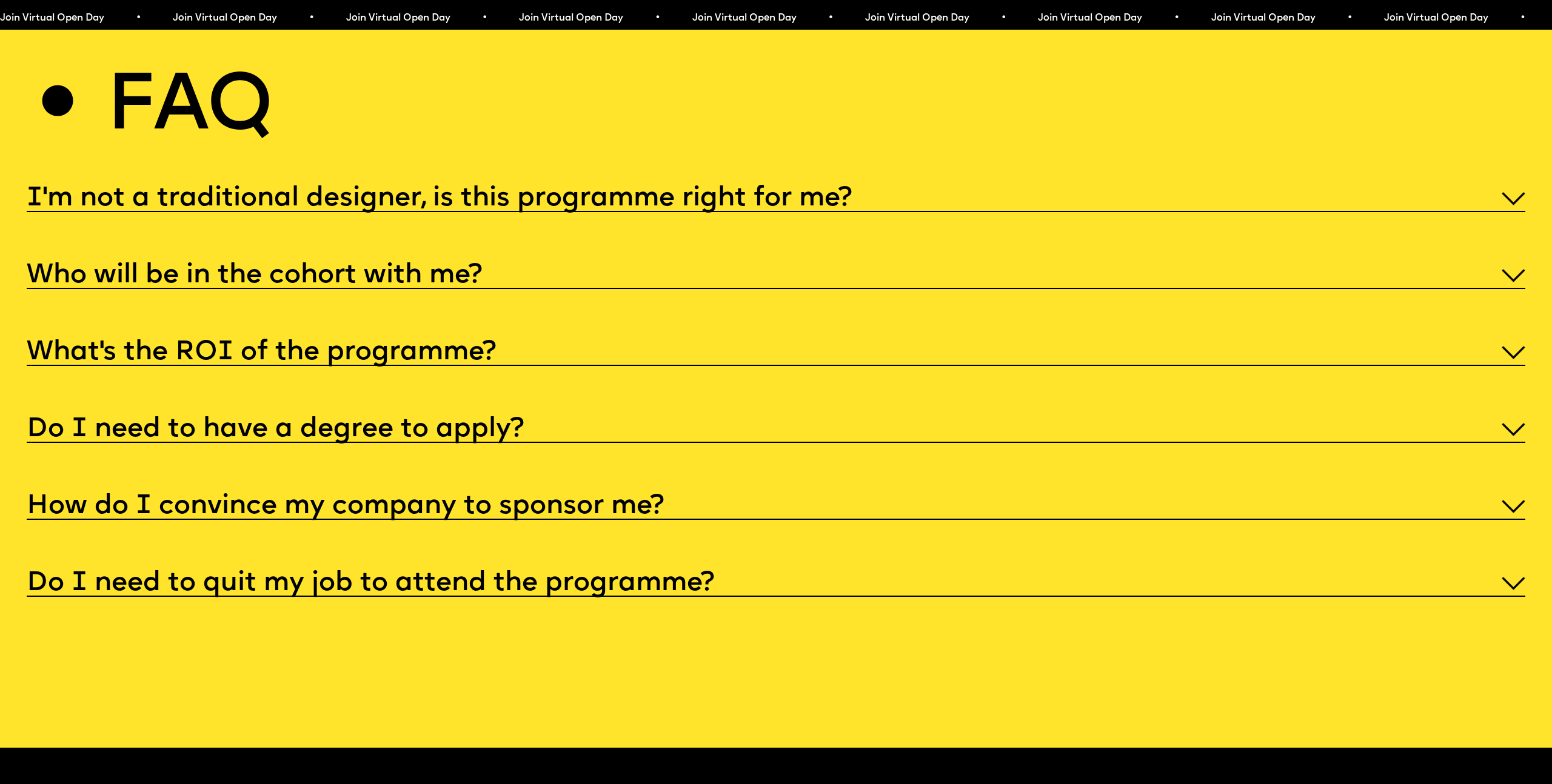
click at [533, 343] on div "What’s the ROI of the programme?" at bounding box center [776, 350] width 1498 height 31
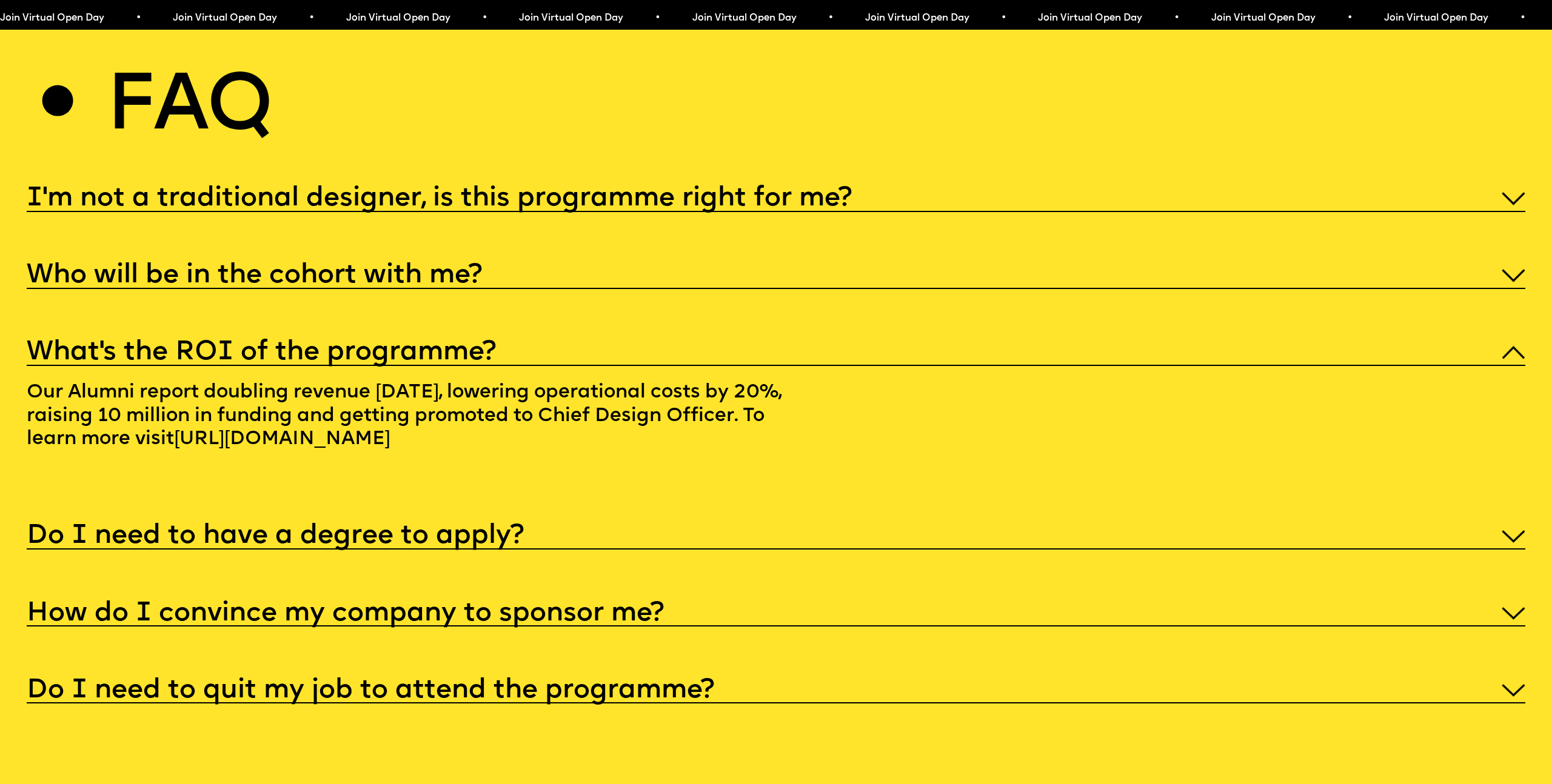
click at [538, 335] on div "What’s the ROI of the programme?" at bounding box center [776, 350] width 1498 height 31
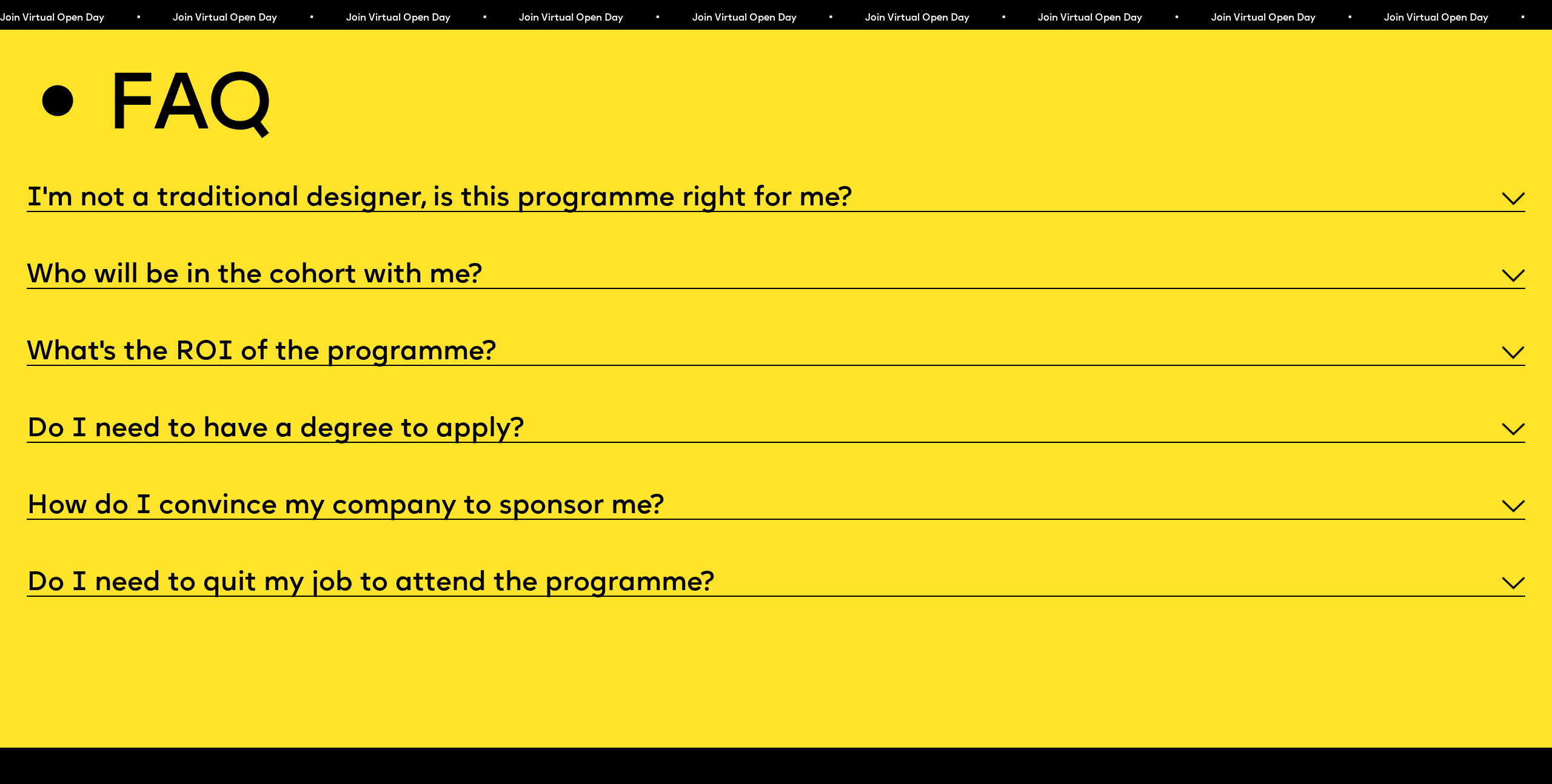
click at [503, 423] on h5 "Do I need to have a degree to apply?" at bounding box center [275, 429] width 497 height 12
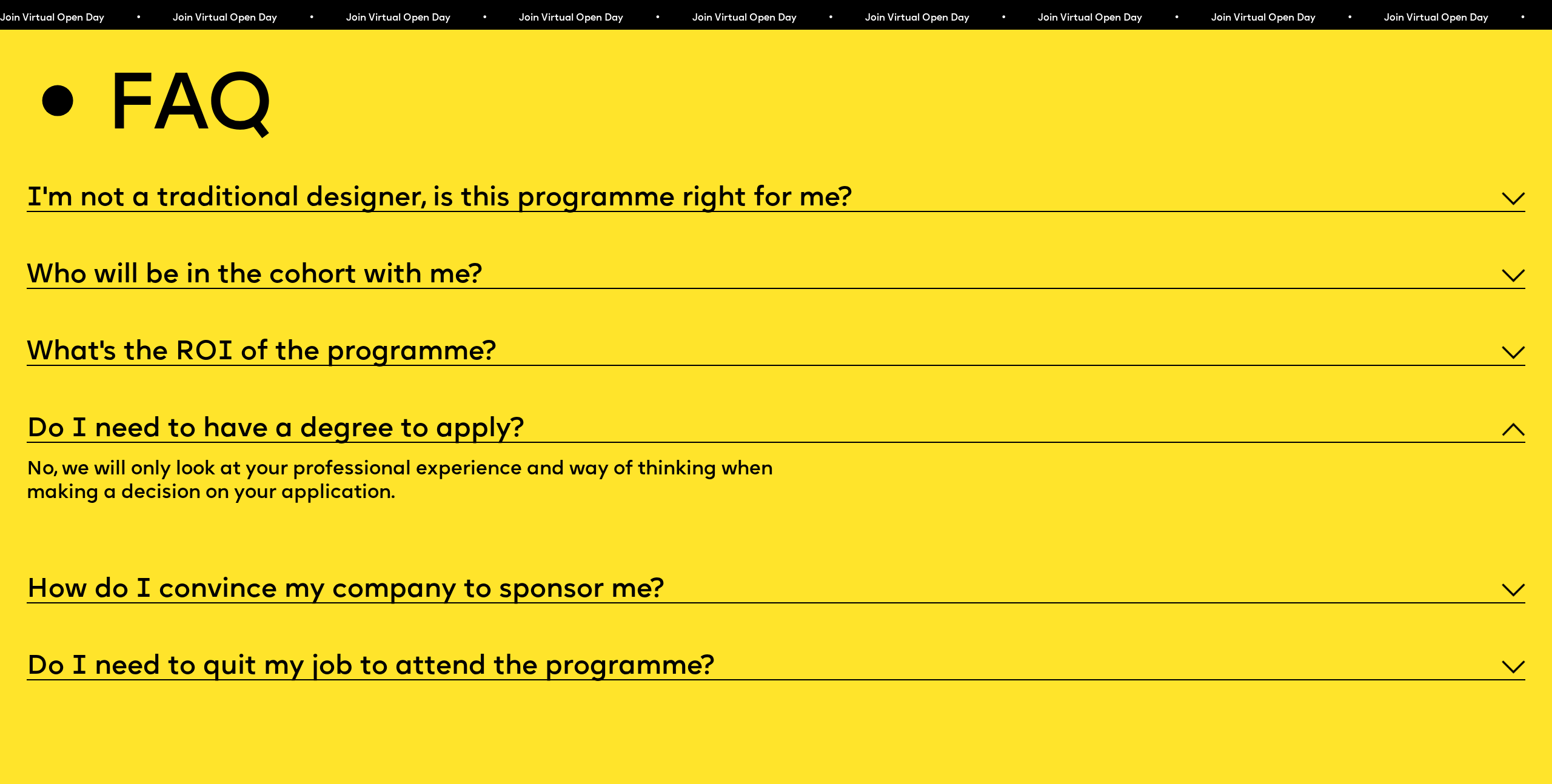
click at [513, 423] on h5 "Do I need to have a degree to apply?" at bounding box center [275, 429] width 497 height 12
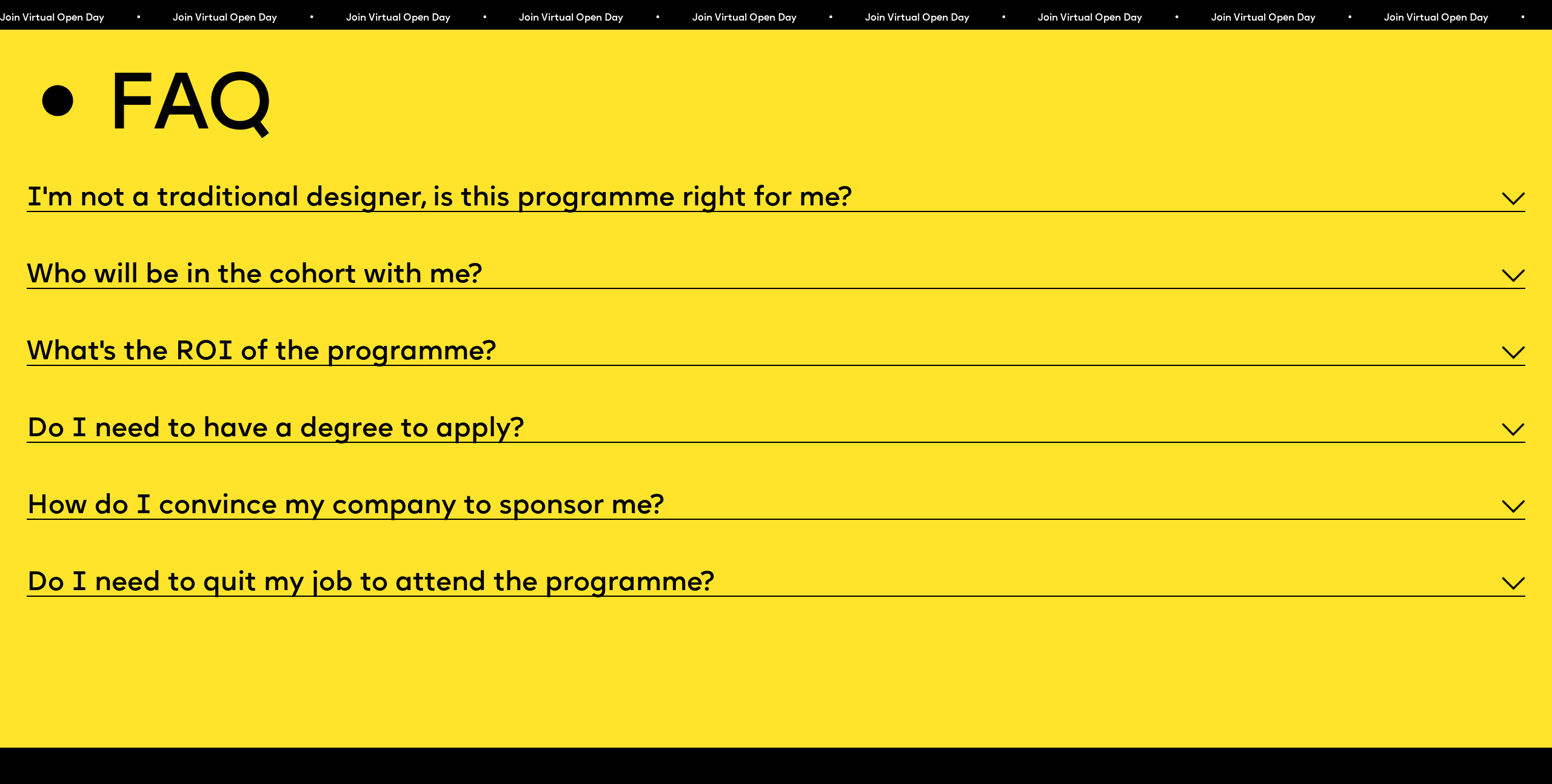
click at [513, 423] on h5 "Do I need to have a degree to apply?" at bounding box center [275, 429] width 497 height 12
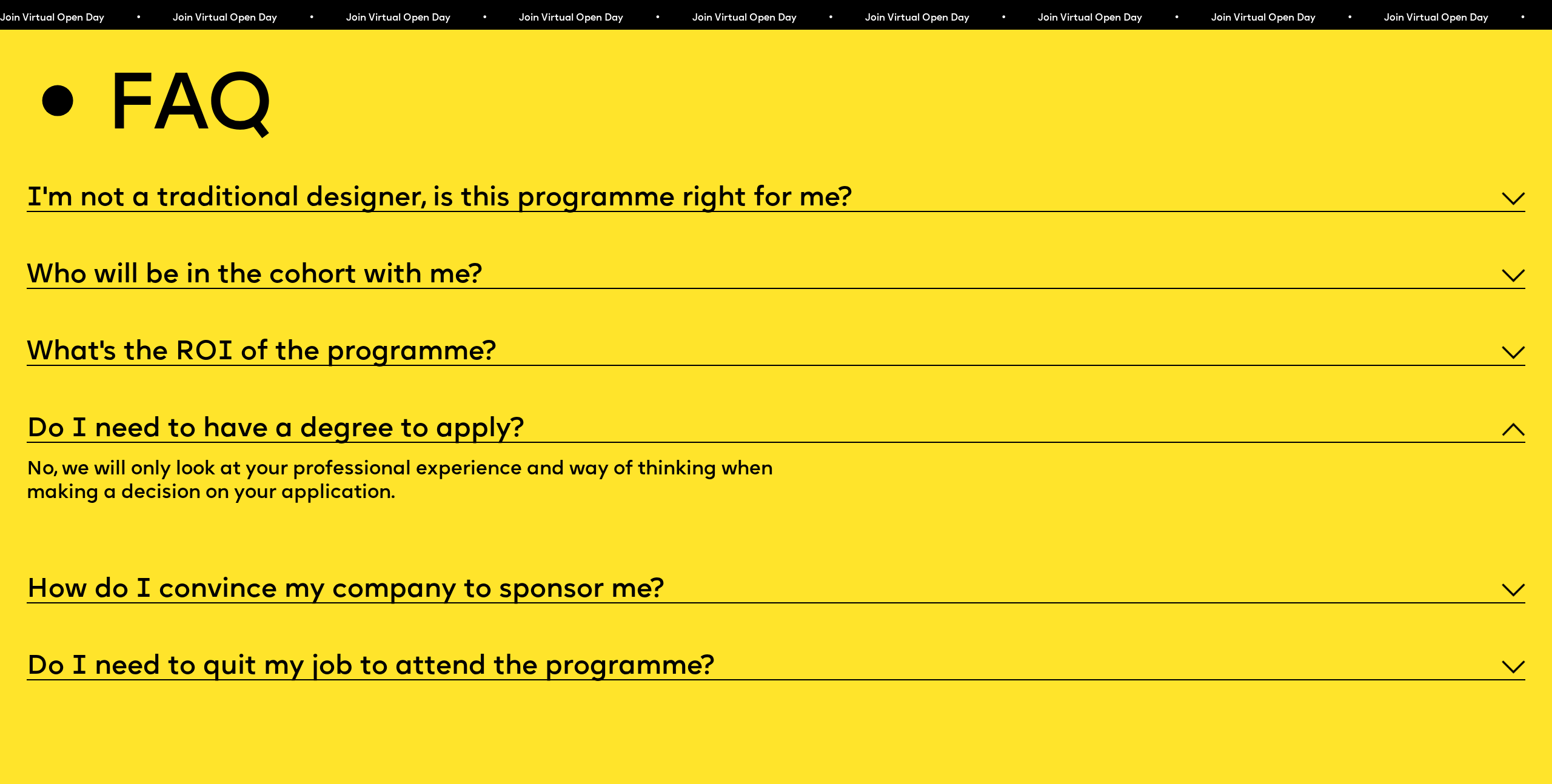
click at [514, 423] on h5 "Do I need to have a degree to apply?" at bounding box center [275, 429] width 497 height 12
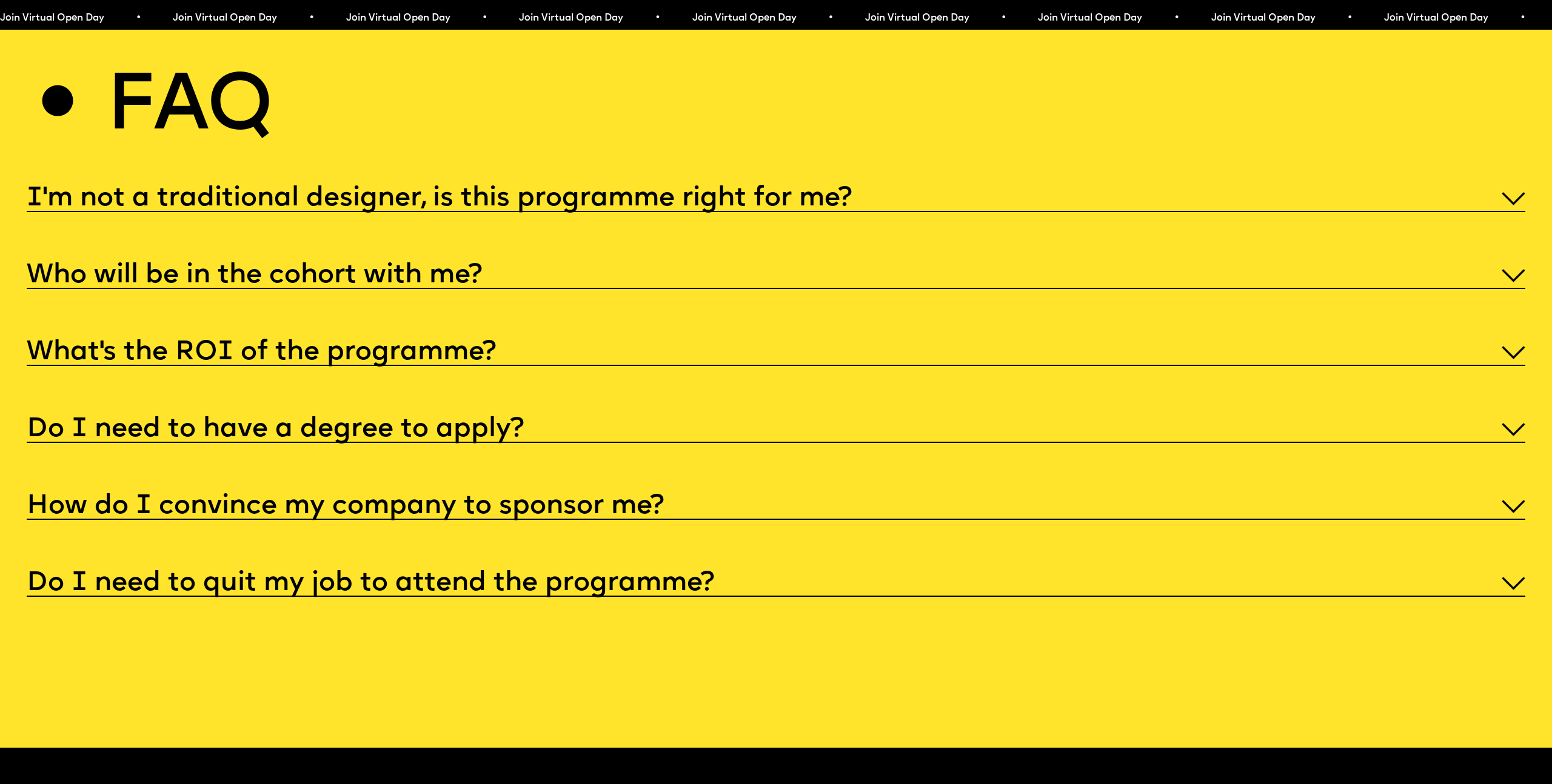
click at [537, 500] on h5 "How do I convince my company to sponsor me?" at bounding box center [345, 506] width 637 height 12
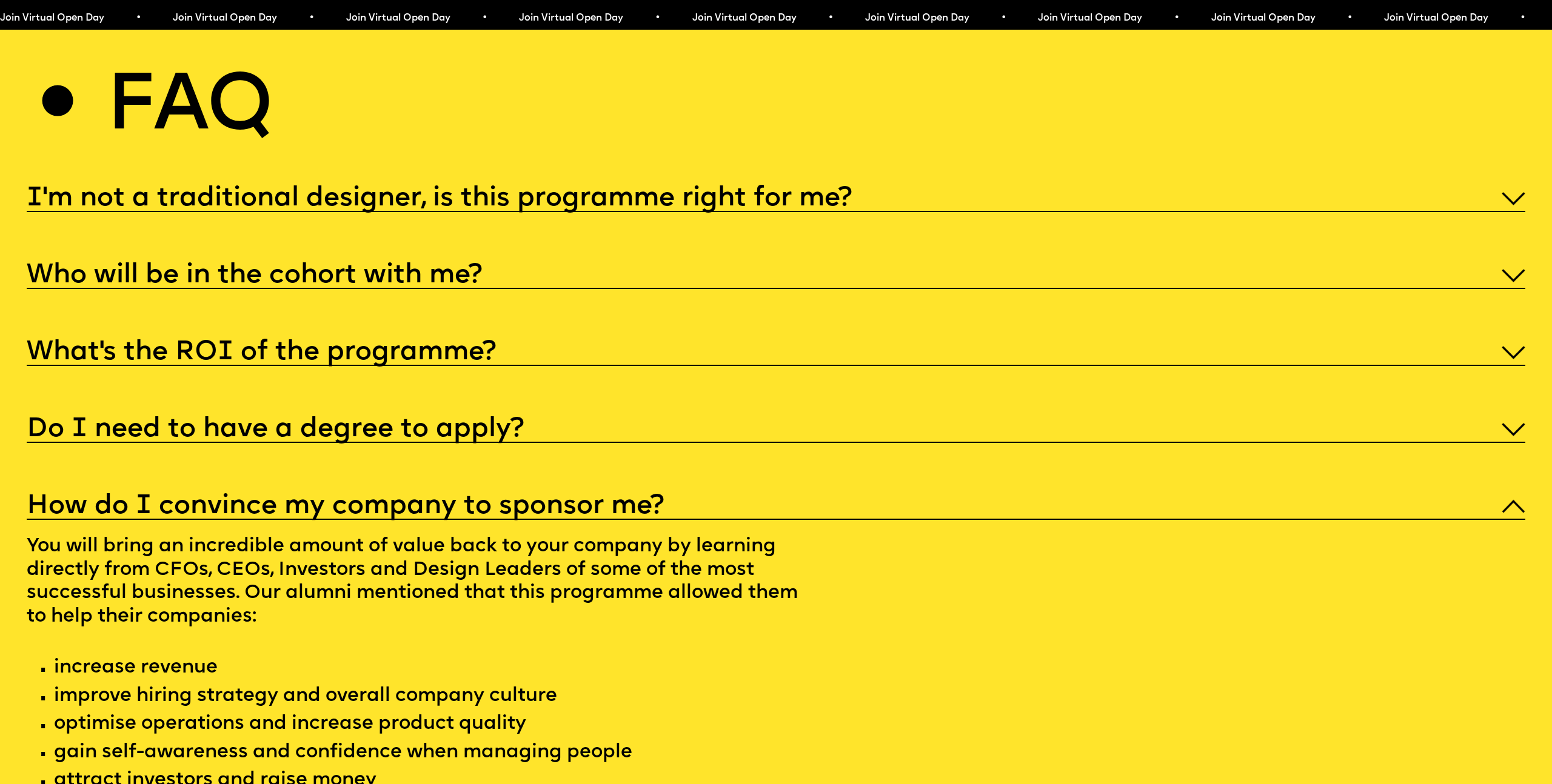
click at [540, 500] on h5 "How do I convince my company to sponsor me?" at bounding box center [345, 506] width 637 height 12
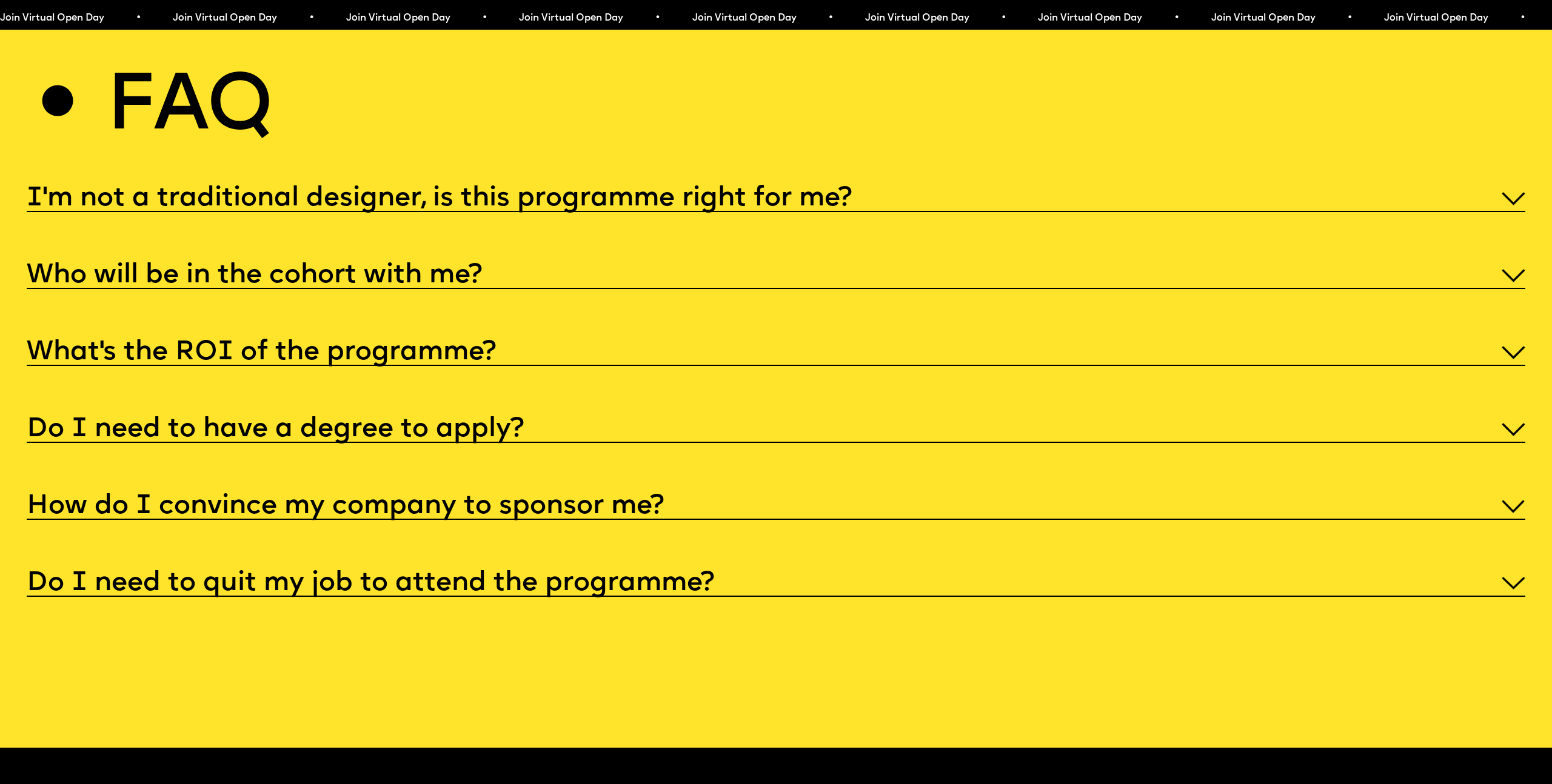
click at [529, 578] on h5 "Do I need to quit my job to attend the programme?" at bounding box center [370, 583] width 688 height 12
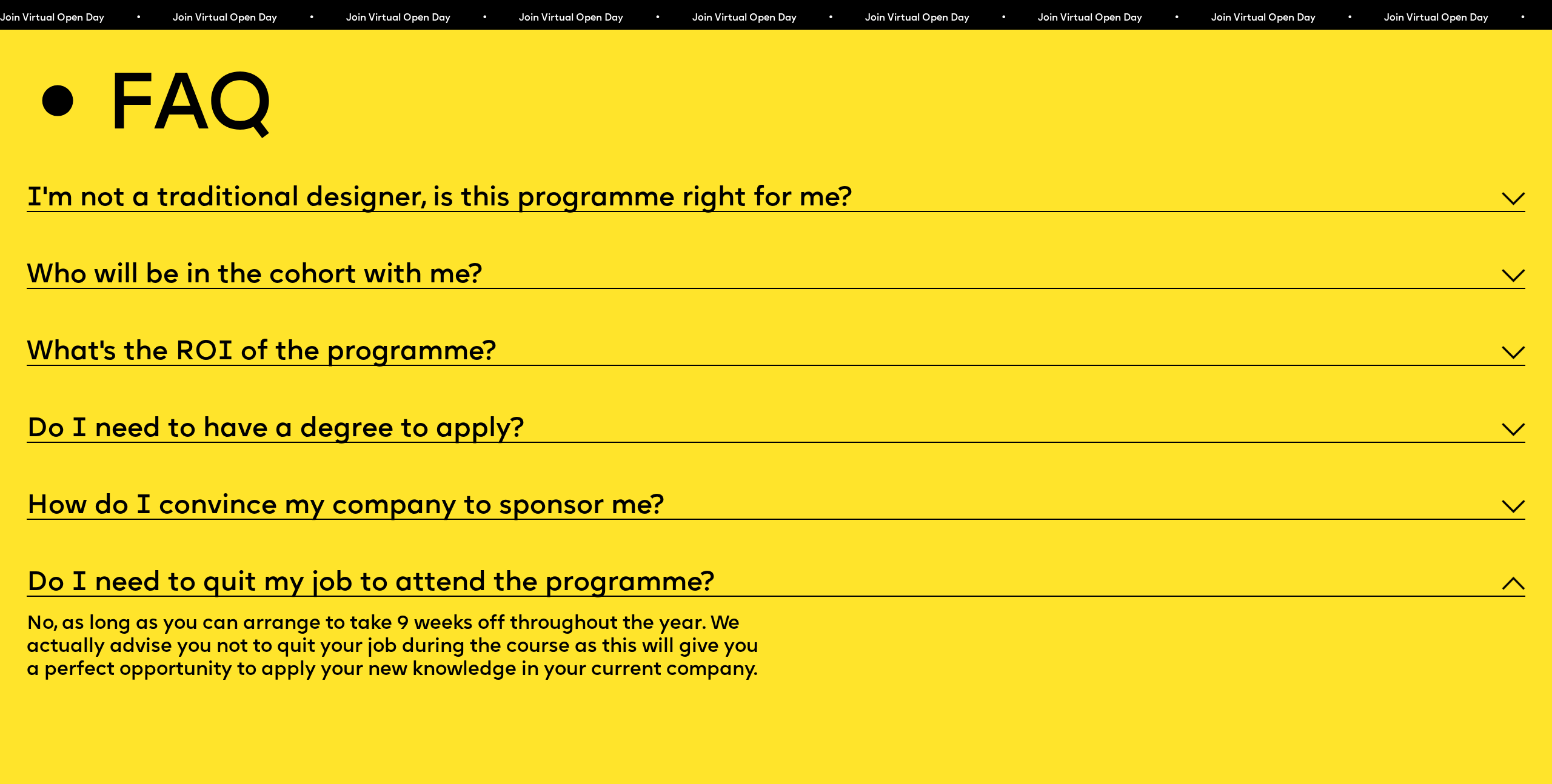
click at [530, 578] on h5 "Do I need to quit my job to attend the programme?" at bounding box center [370, 583] width 688 height 12
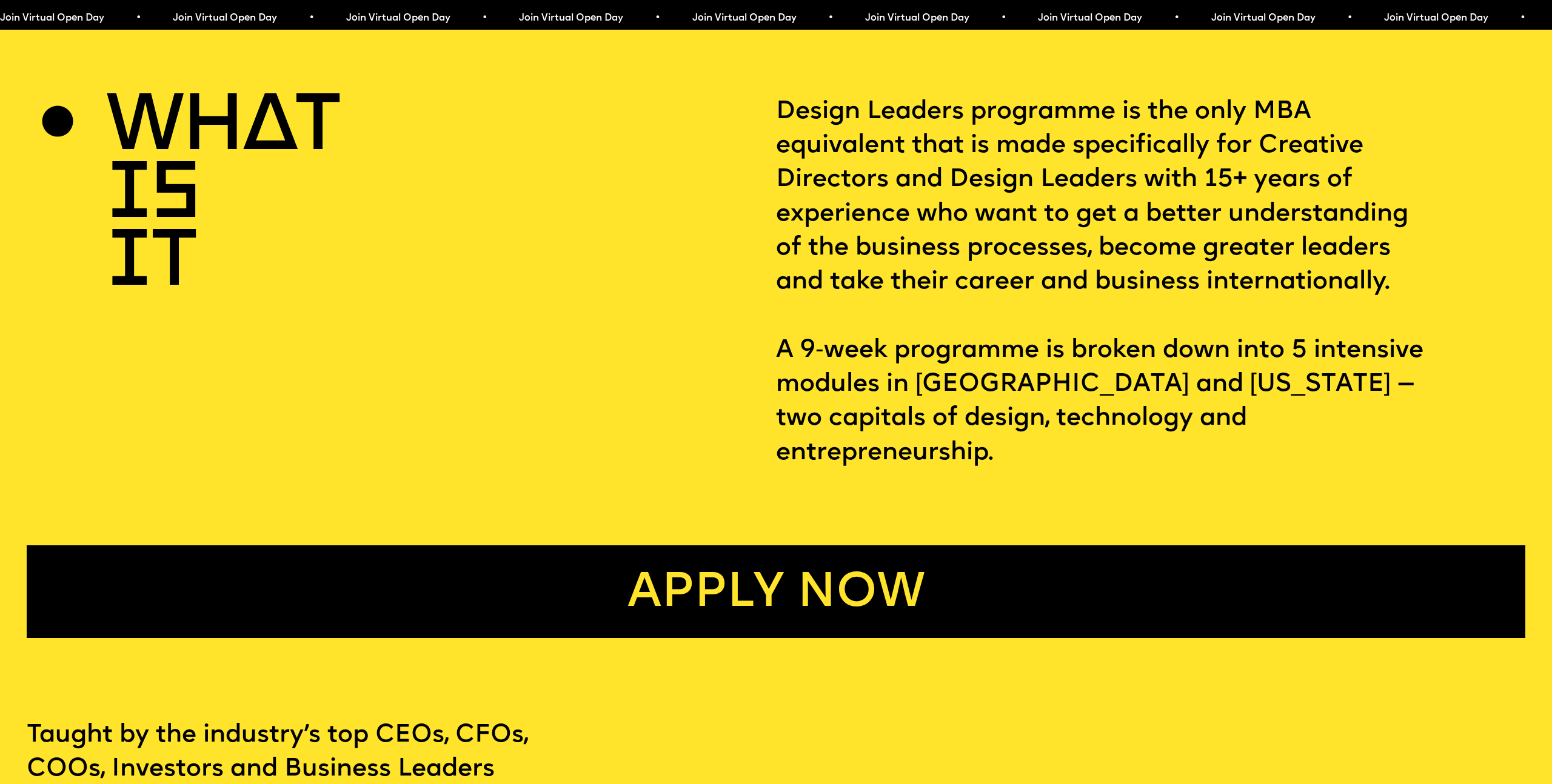
scroll to position [0, 0]
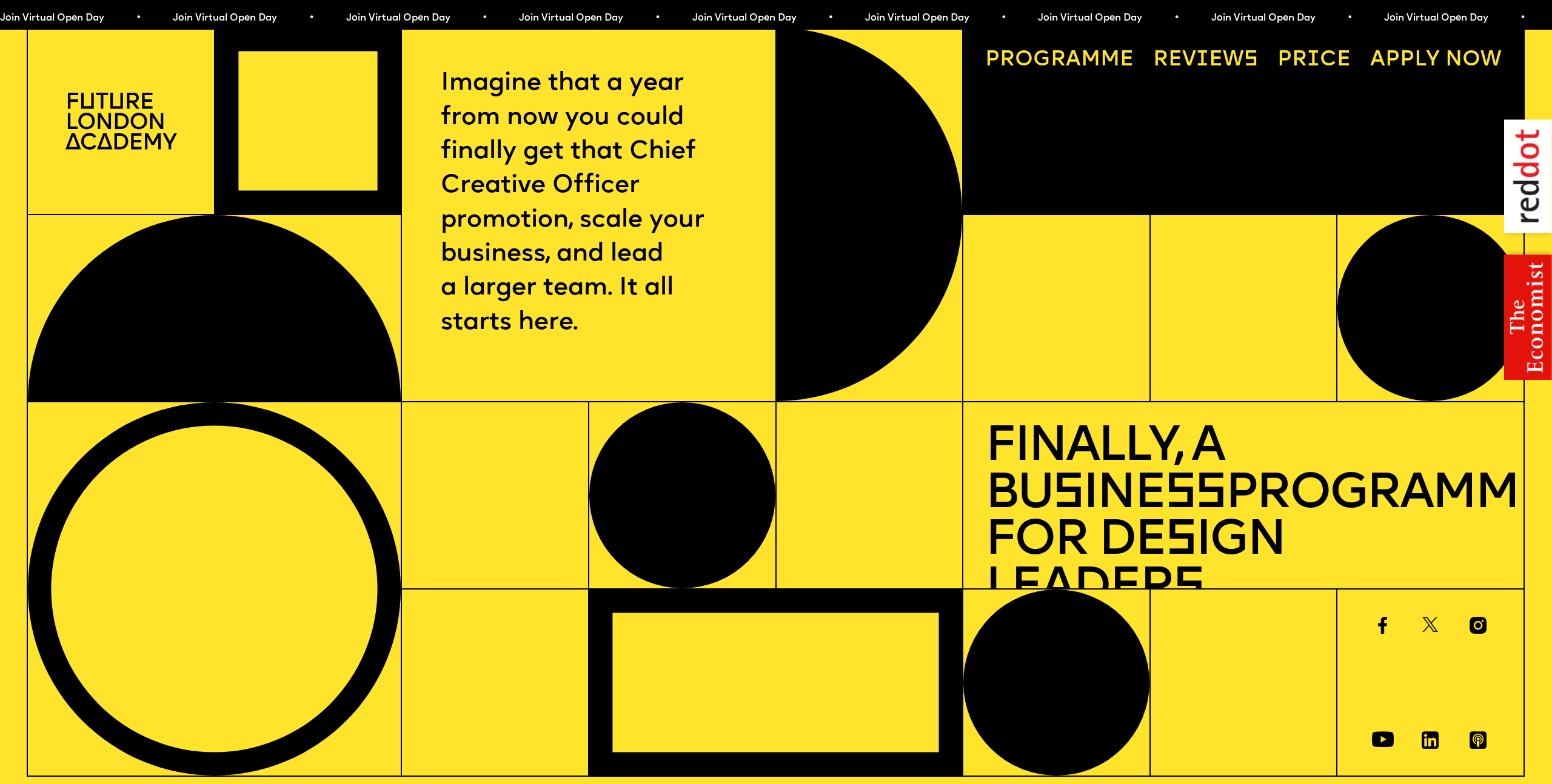
click at [503, 94] on p "Imagine that a year from now you could finally get that Chief Creative Officer …" at bounding box center [588, 203] width 295 height 274
